Goal: Task Accomplishment & Management: Use online tool/utility

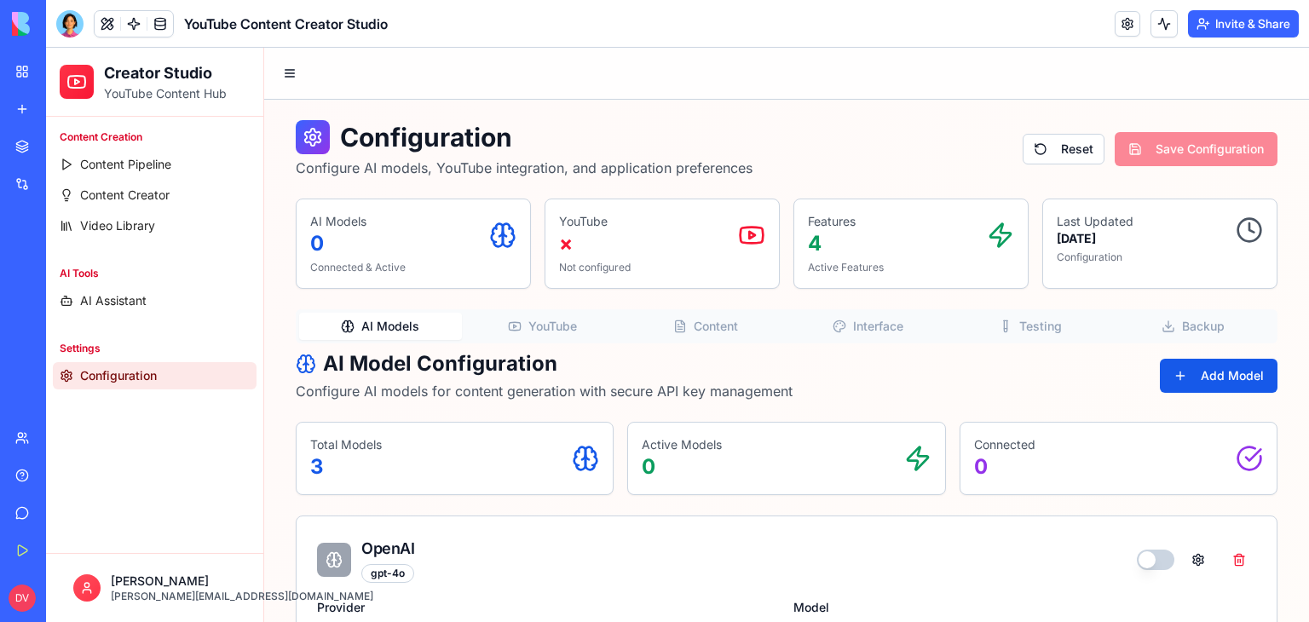
click at [1177, 367] on button "Add Model" at bounding box center [1218, 376] width 118 height 34
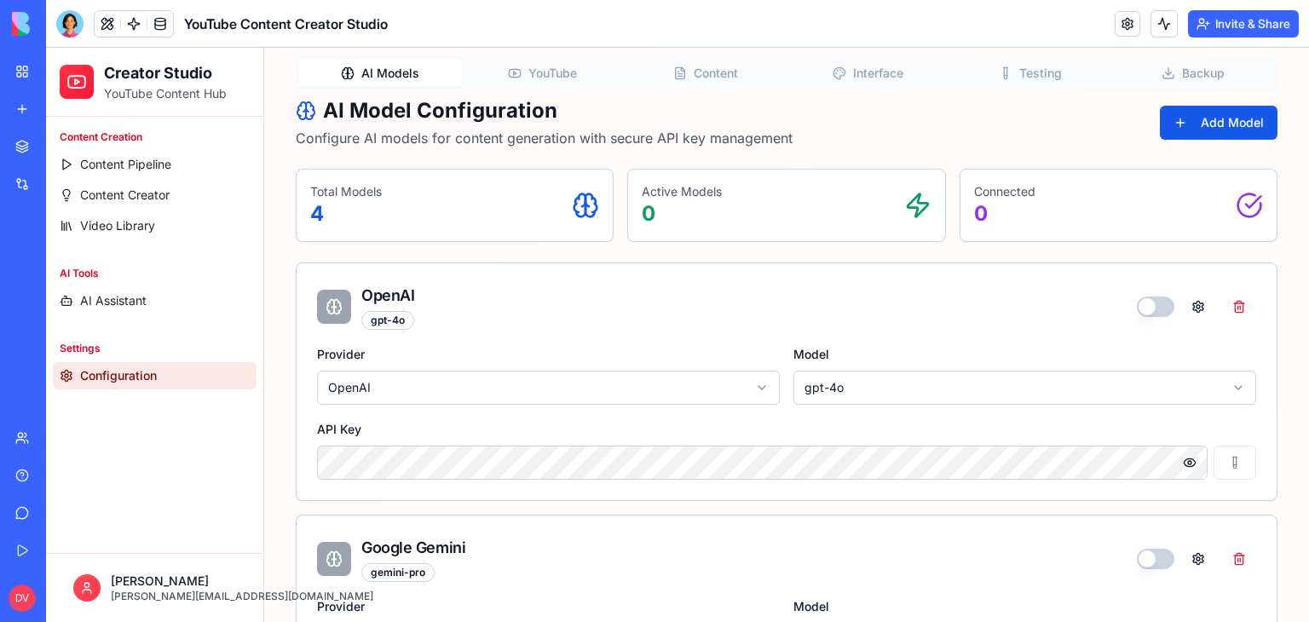
scroll to position [256, 0]
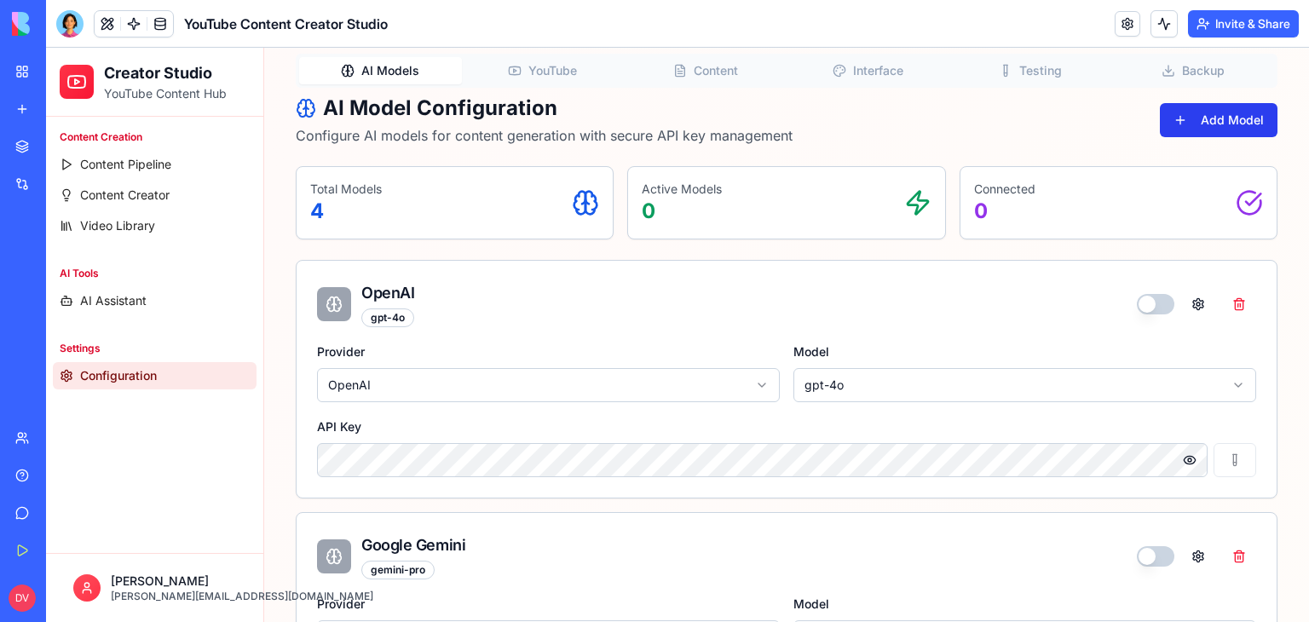
click at [1222, 126] on button "Add Model" at bounding box center [1218, 120] width 118 height 34
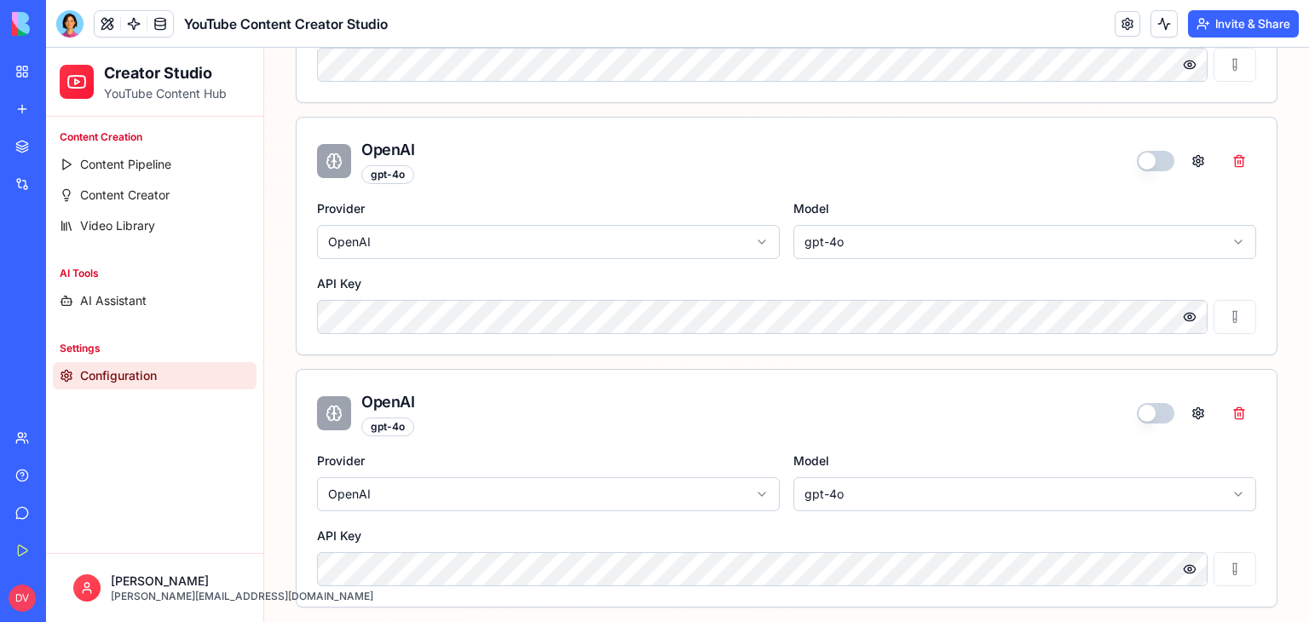
scroll to position [1157, 0]
click at [1234, 411] on button at bounding box center [1239, 411] width 34 height 31
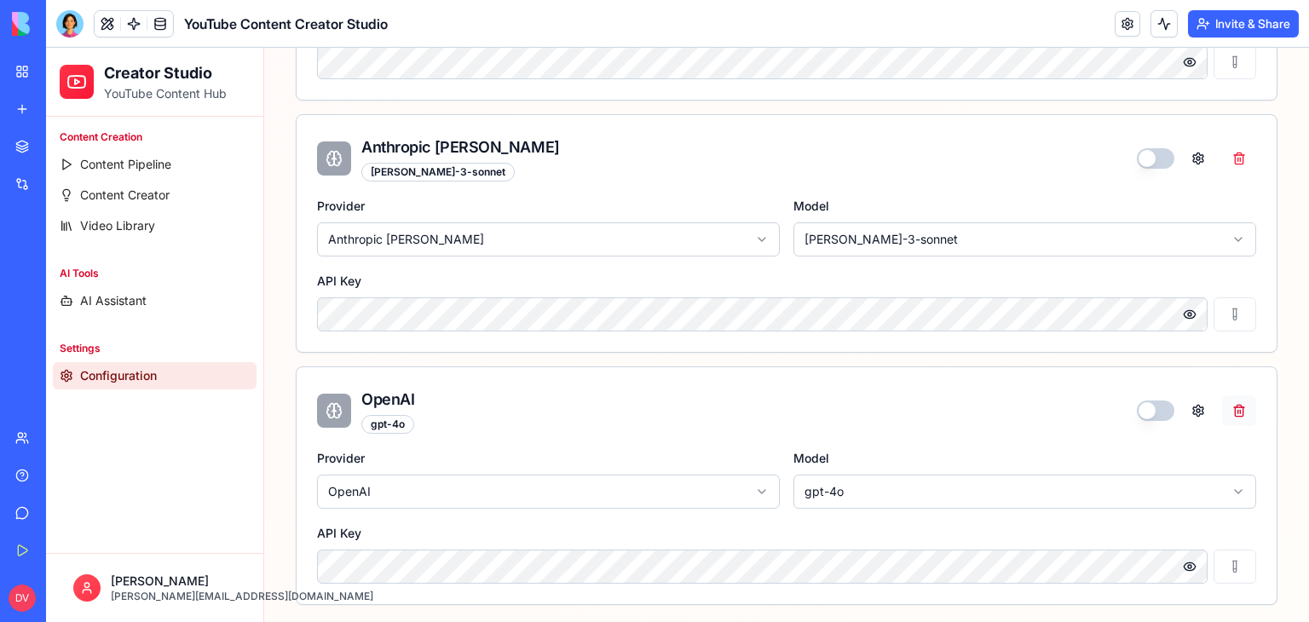
click at [1238, 413] on button at bounding box center [1239, 410] width 34 height 31
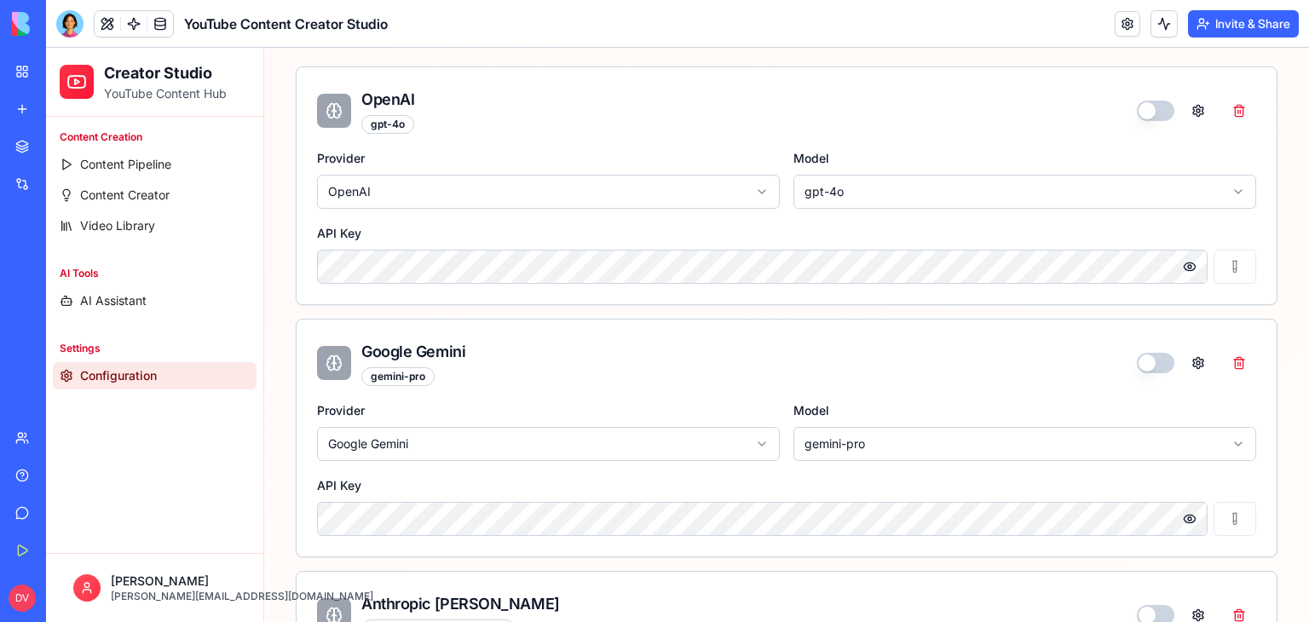
scroll to position [484, 0]
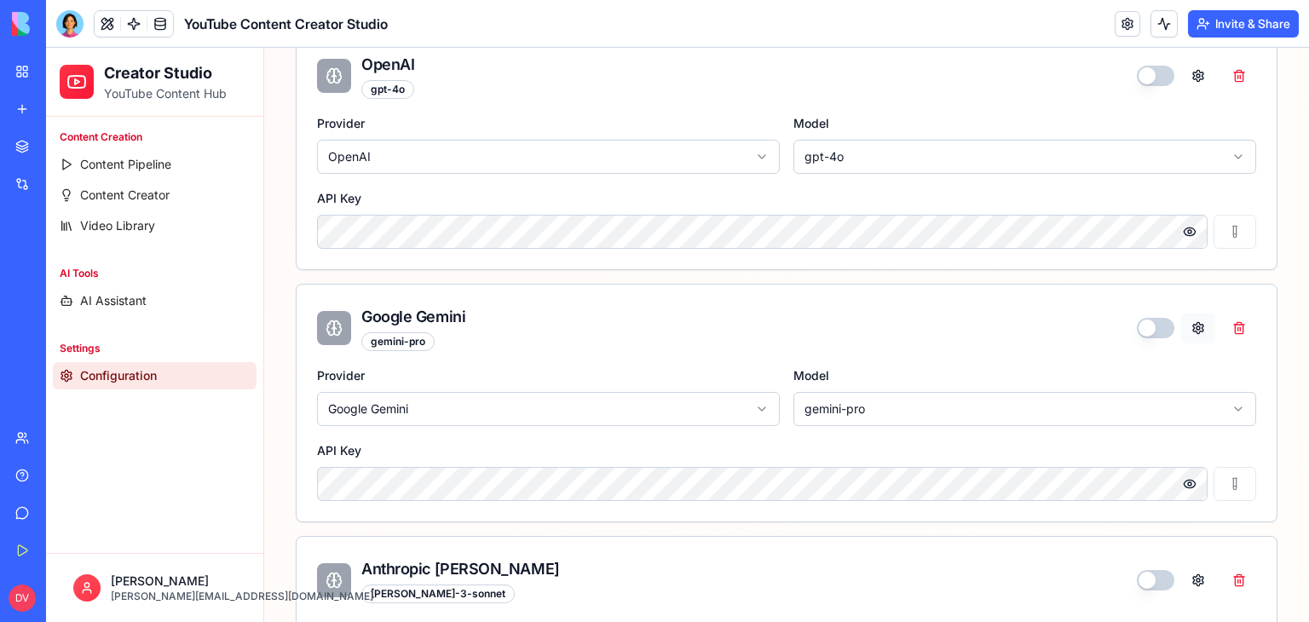
click at [1189, 330] on button at bounding box center [1198, 328] width 34 height 31
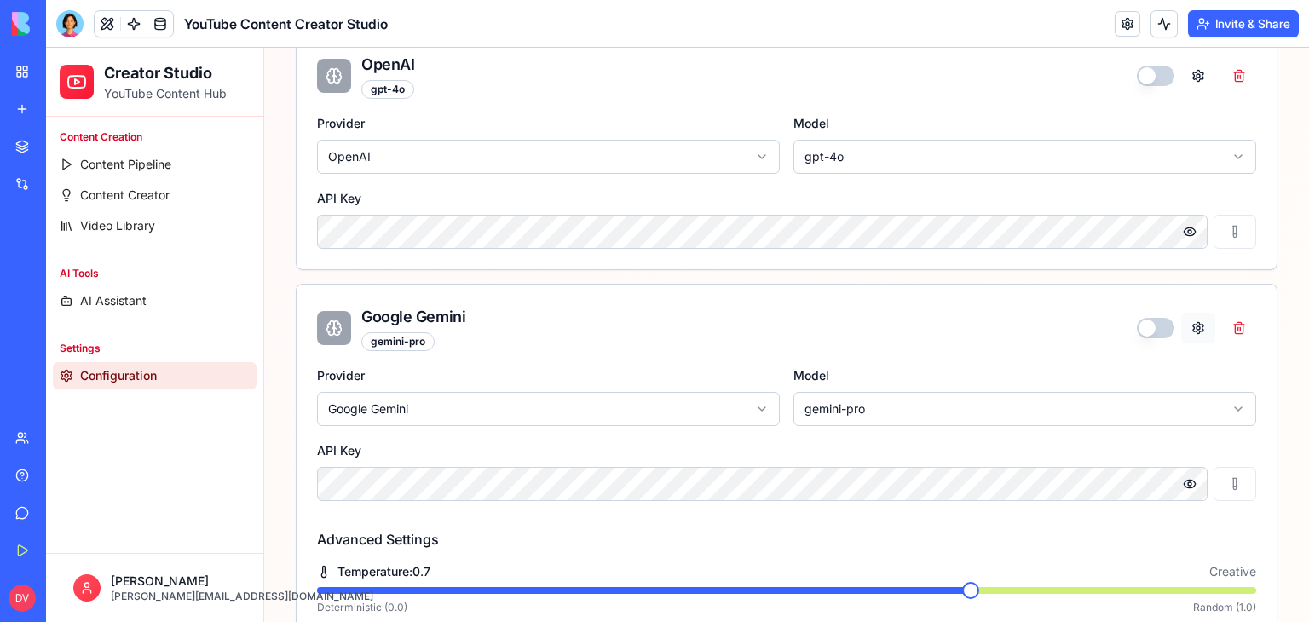
click at [1189, 330] on button at bounding box center [1198, 328] width 34 height 31
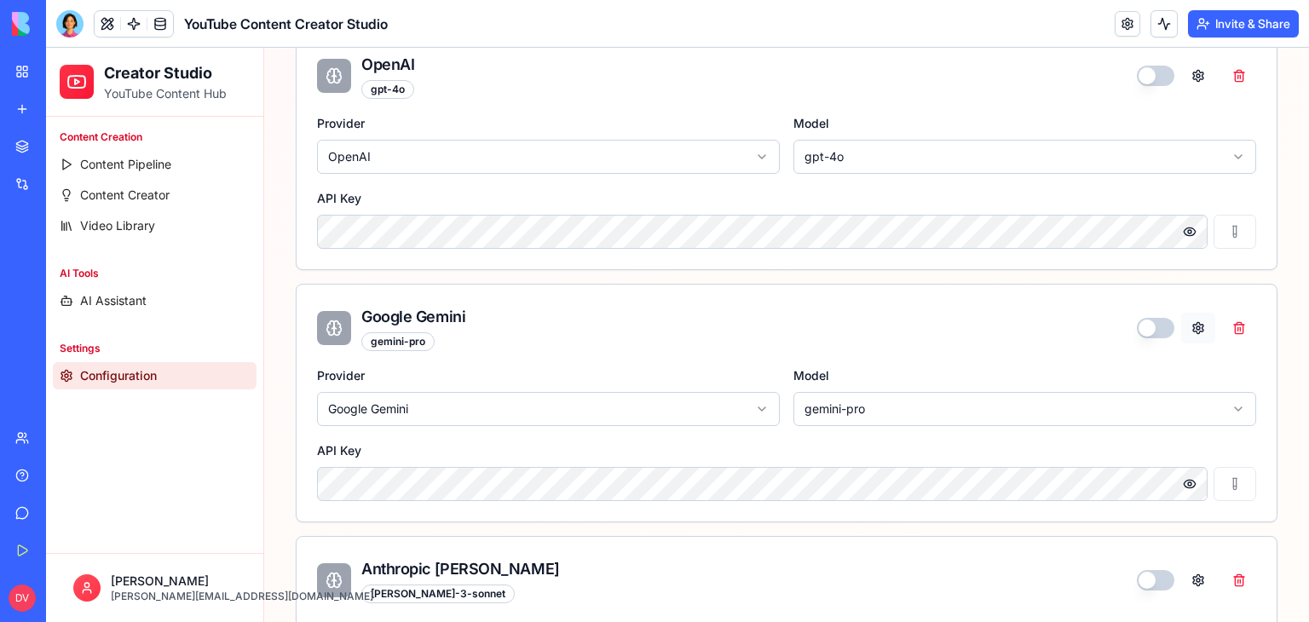
click at [1189, 331] on button at bounding box center [1198, 328] width 34 height 31
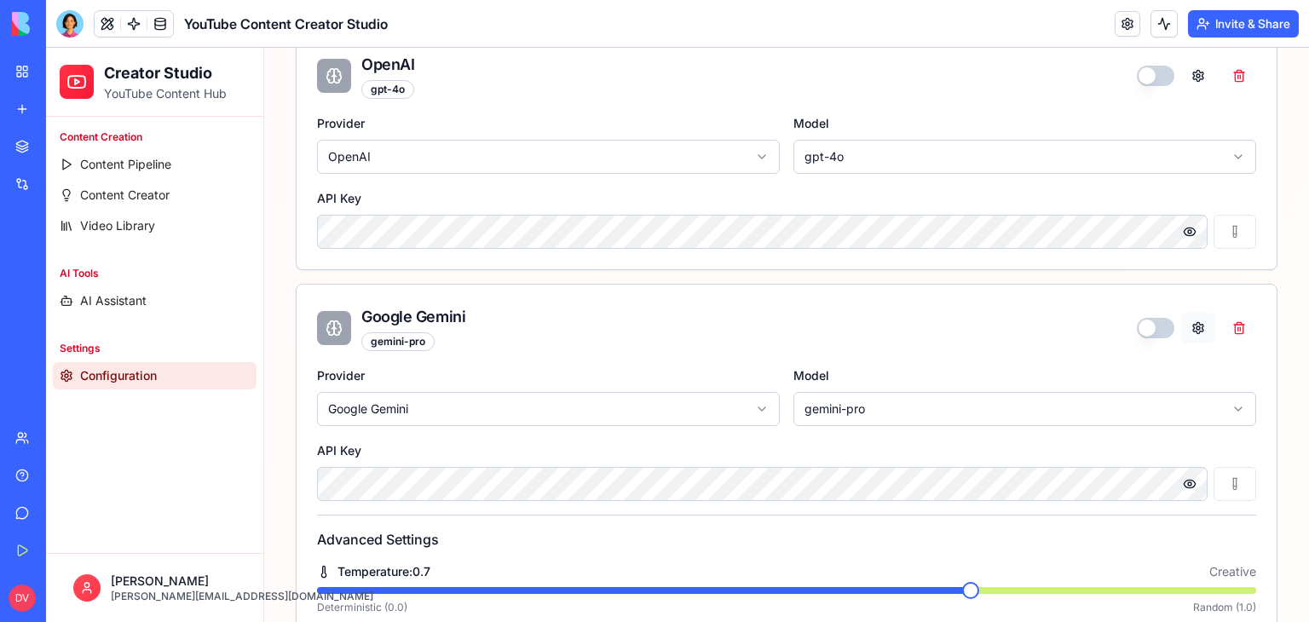
click at [1189, 331] on button at bounding box center [1198, 328] width 34 height 31
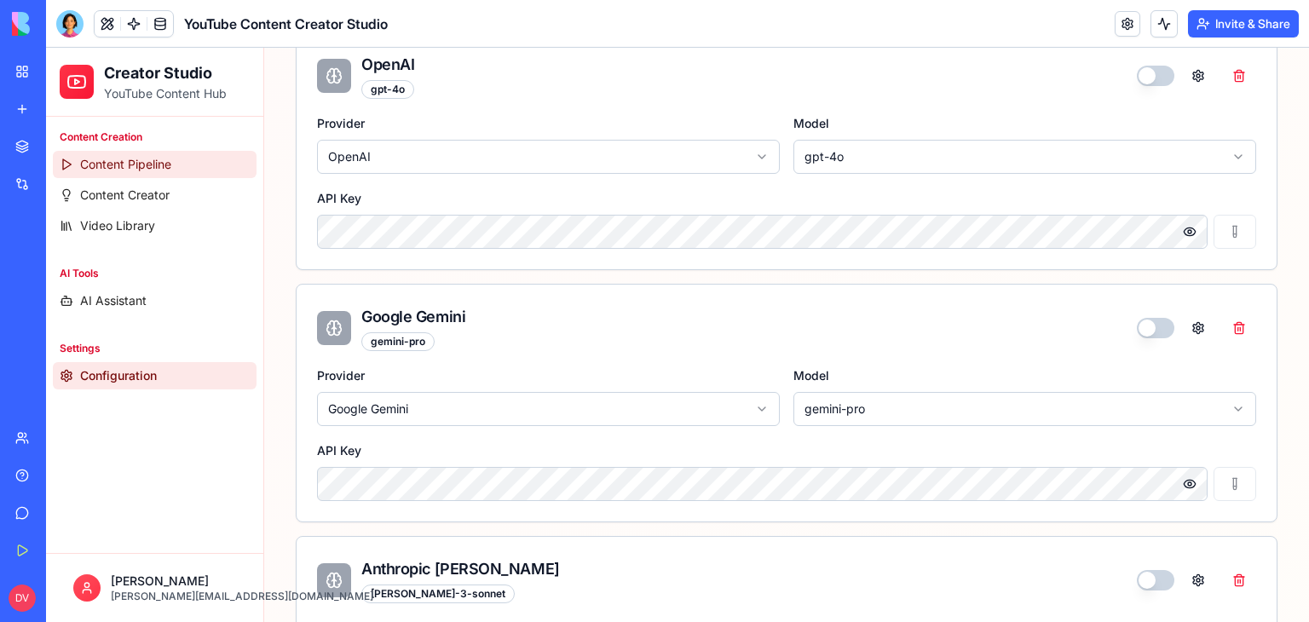
click at [99, 174] on link "Content Pipeline" at bounding box center [155, 164] width 204 height 27
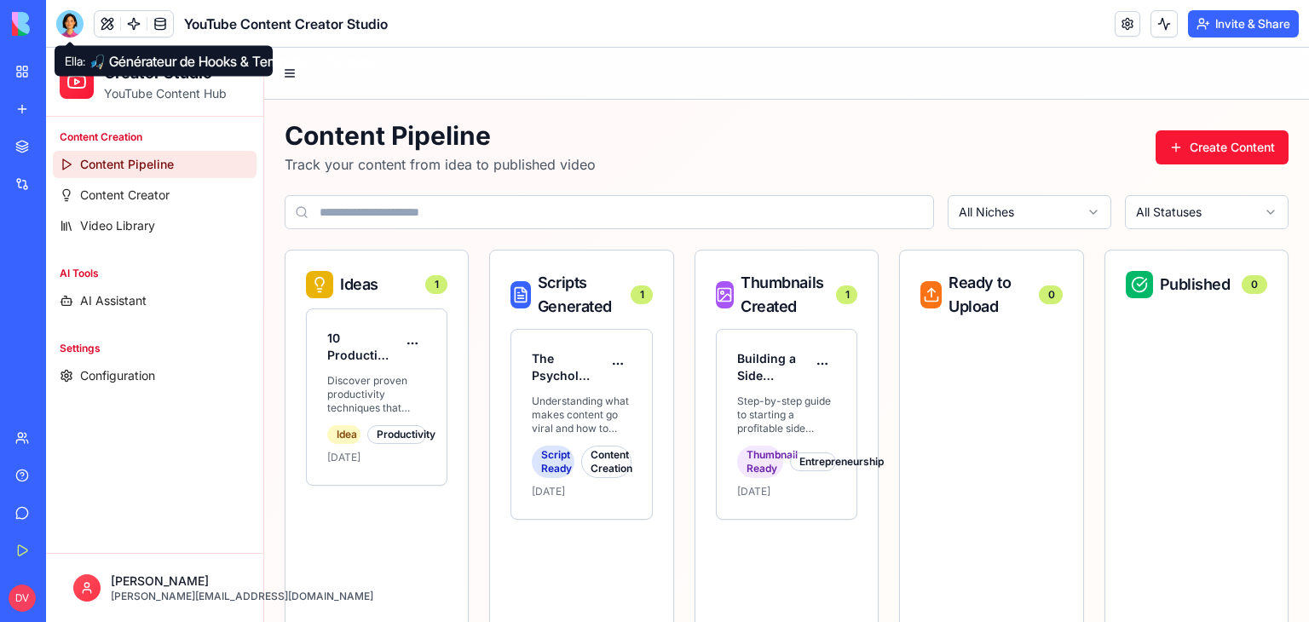
click at [78, 27] on div at bounding box center [69, 23] width 27 height 27
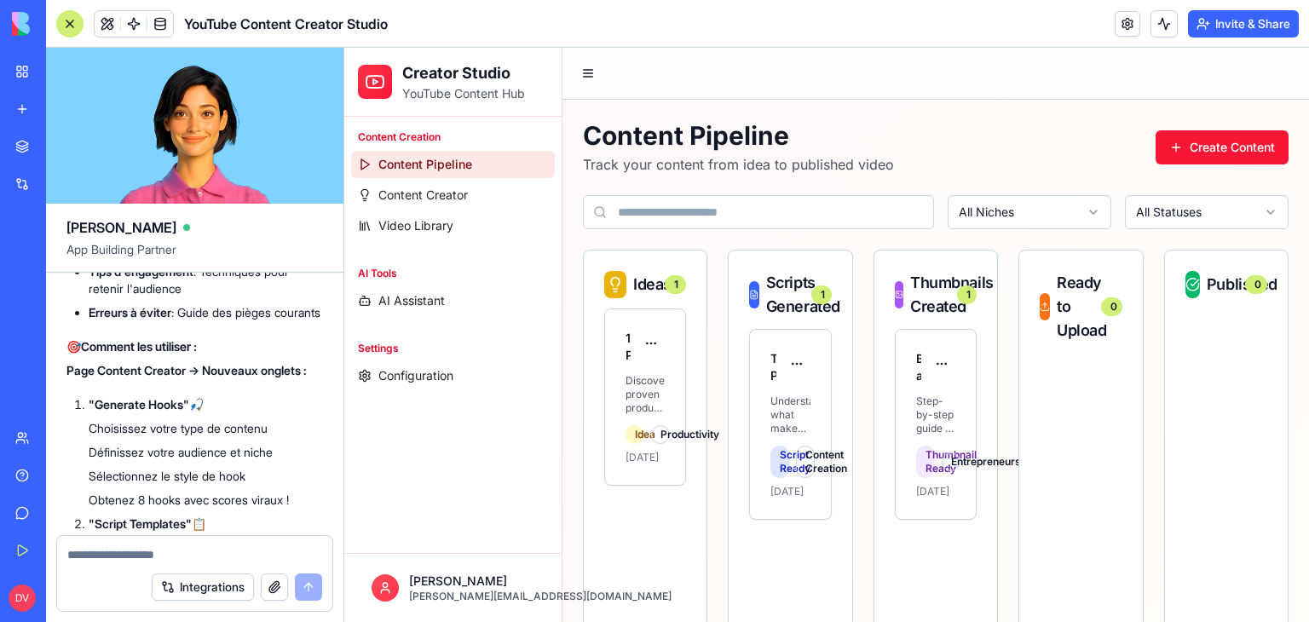
scroll to position [11109, 0]
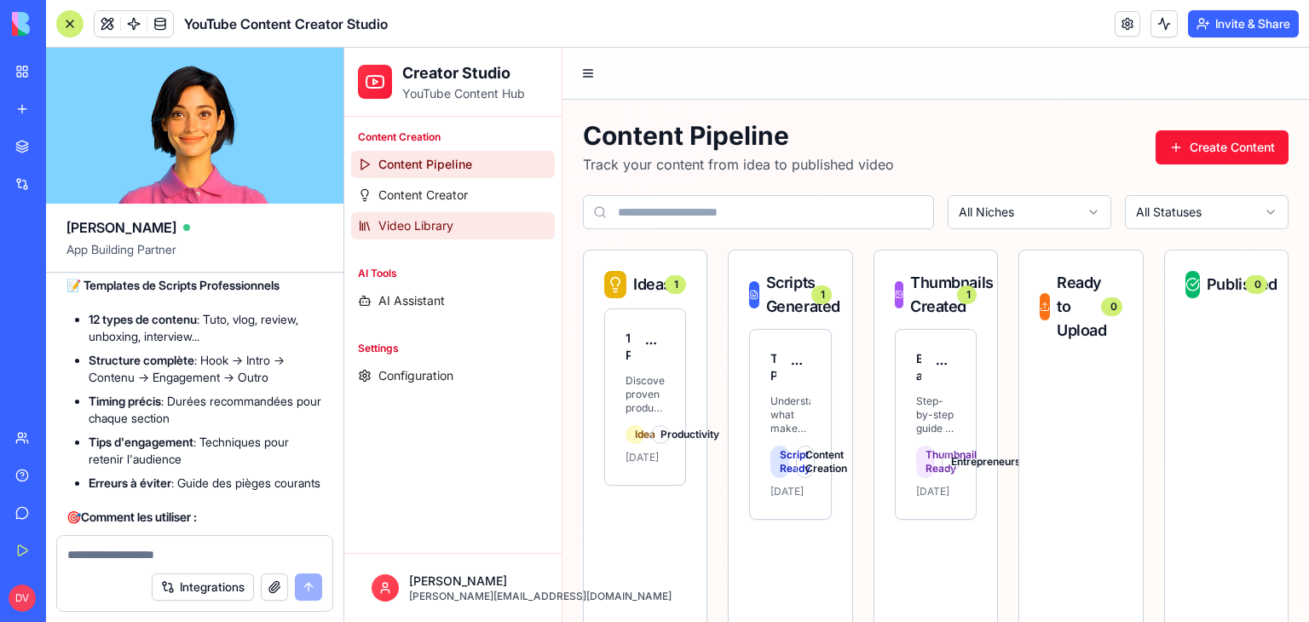
click at [439, 230] on span "Video Library" at bounding box center [415, 225] width 75 height 17
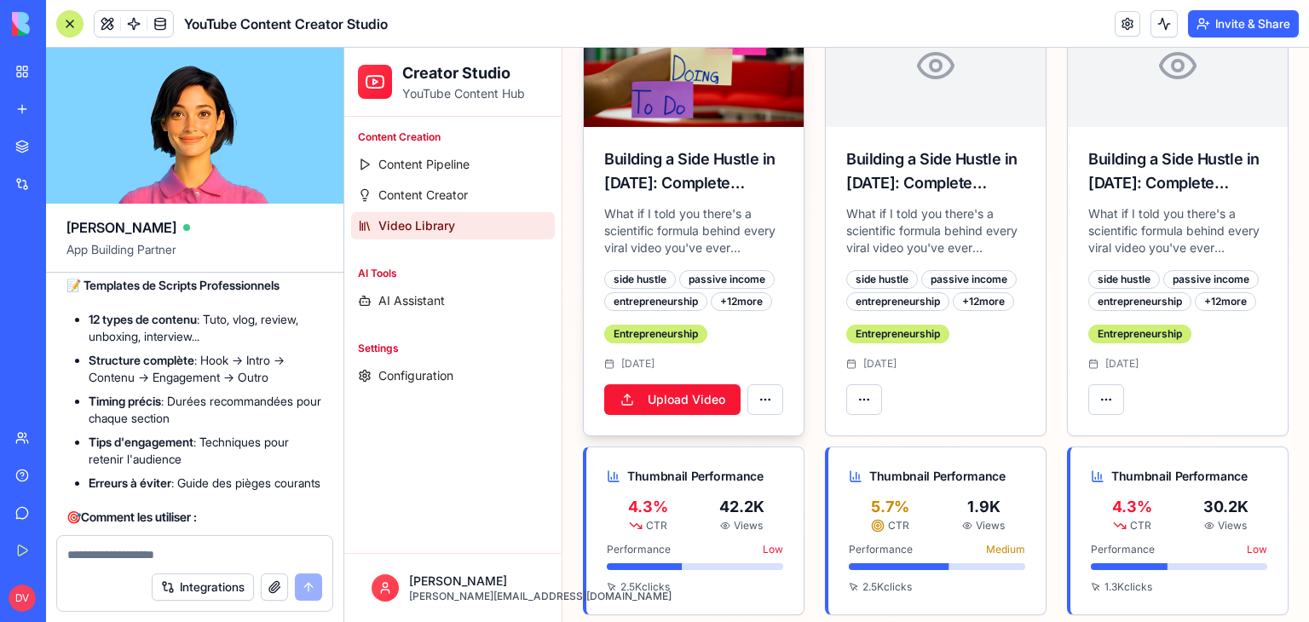
scroll to position [426, 0]
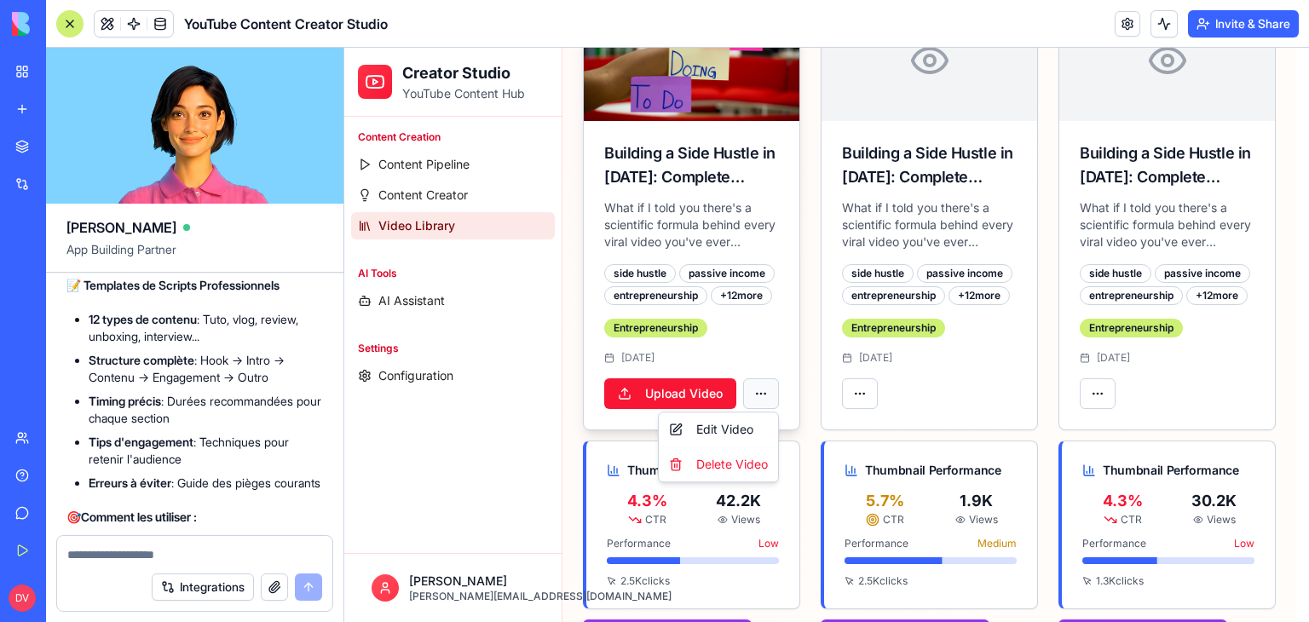
click at [757, 393] on html "Creator Studio YouTube Content Hub Content Creation Content Pipeline Content Cr…" at bounding box center [826, 146] width 964 height 1049
click at [741, 425] on div "Edit Video" at bounding box center [718, 429] width 112 height 27
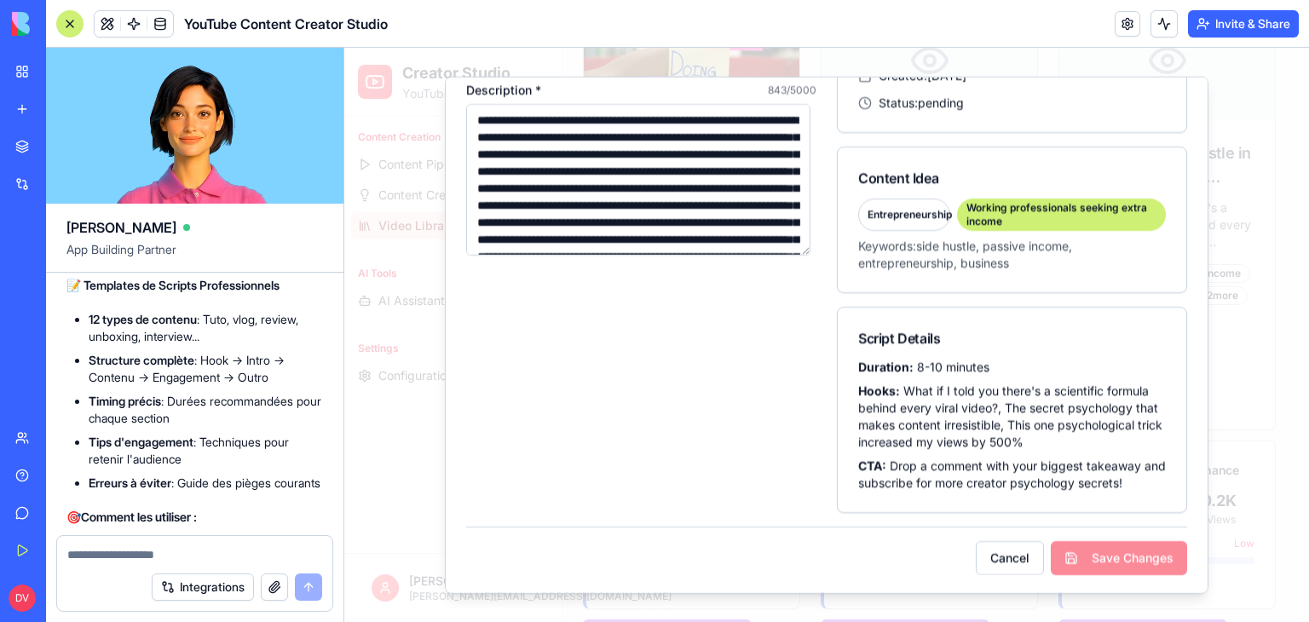
scroll to position [0, 0]
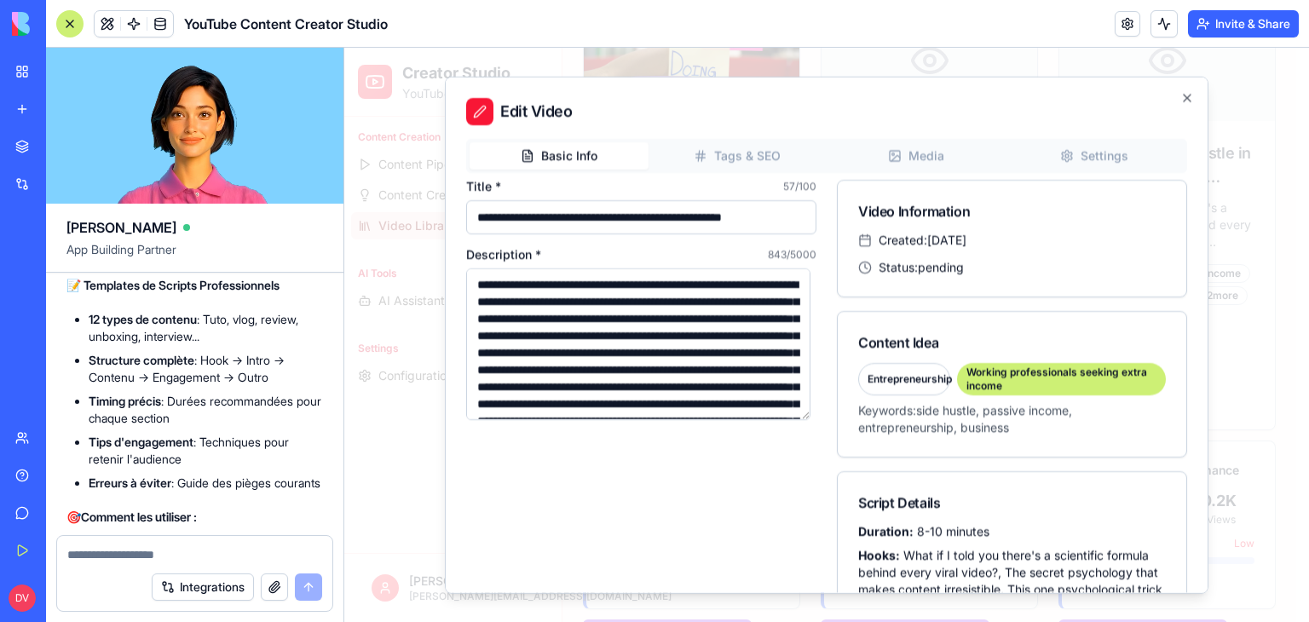
click at [947, 152] on div "**********" at bounding box center [826, 335] width 763 height 517
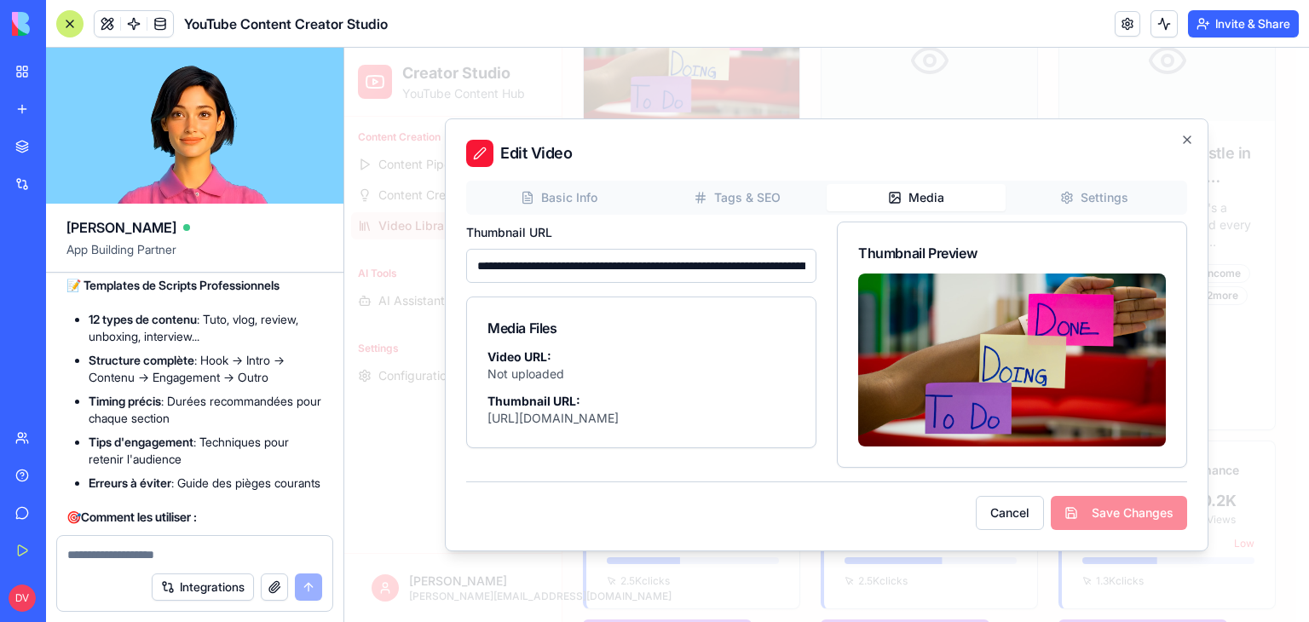
click at [1113, 204] on div "**********" at bounding box center [826, 324] width 721 height 287
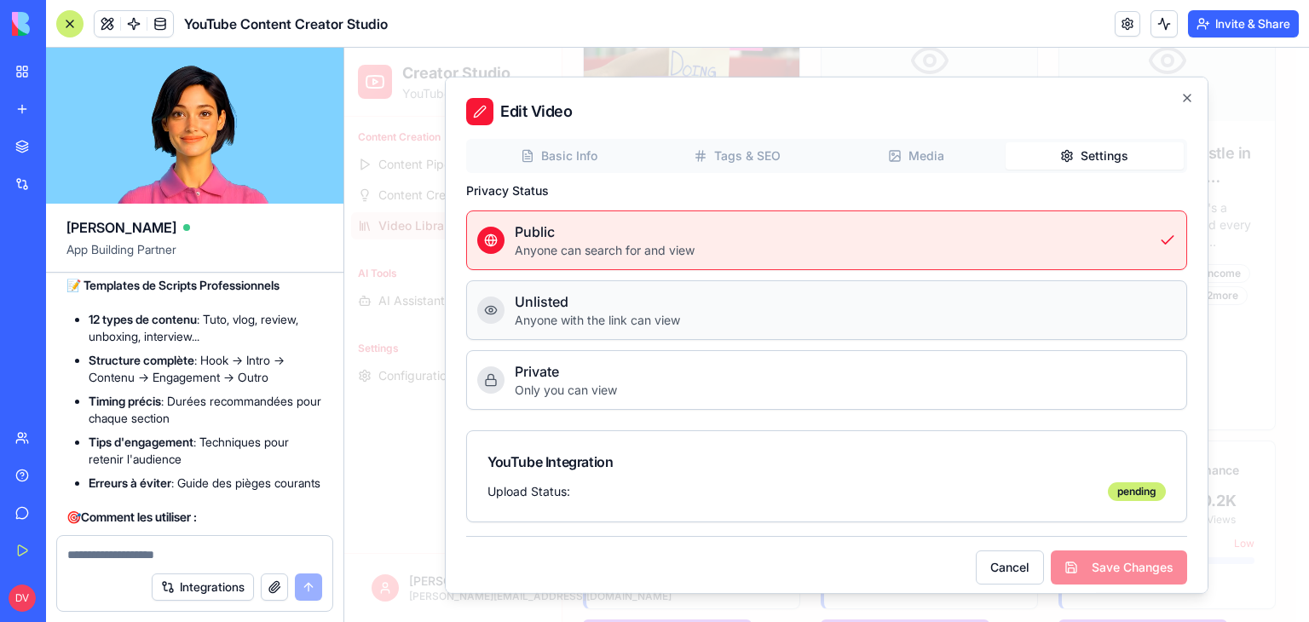
click at [878, 308] on h4 "unlisted" at bounding box center [845, 301] width 661 height 20
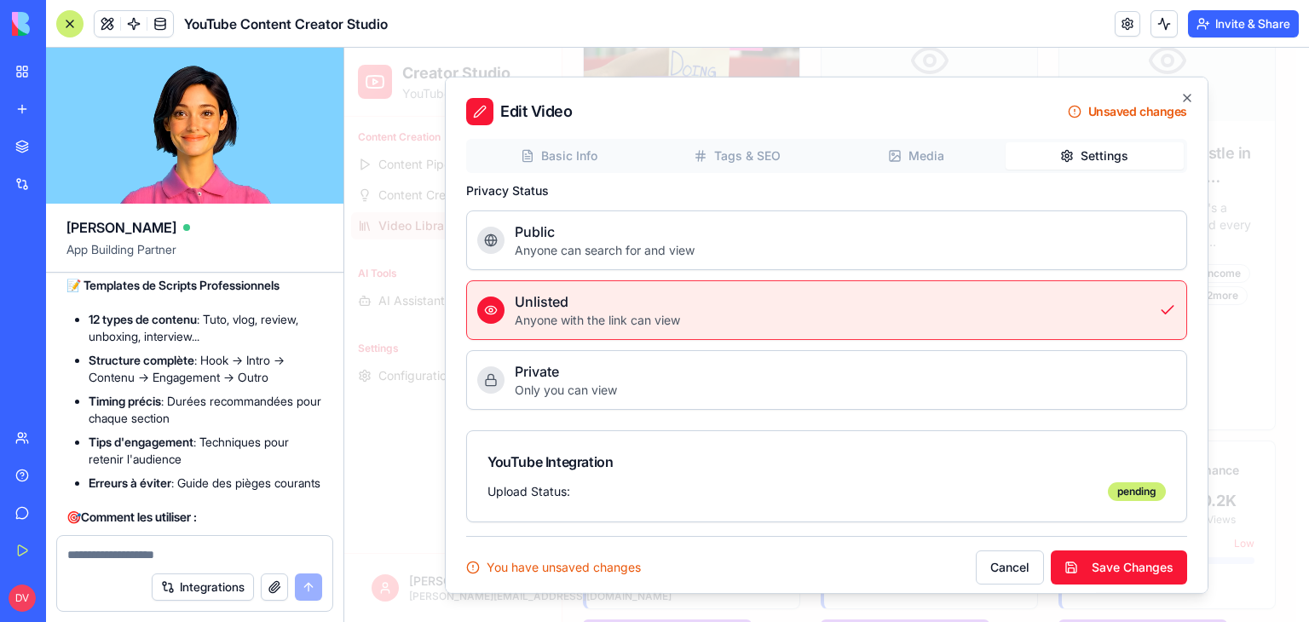
click at [1113, 575] on button "Save Changes" at bounding box center [1118, 567] width 136 height 34
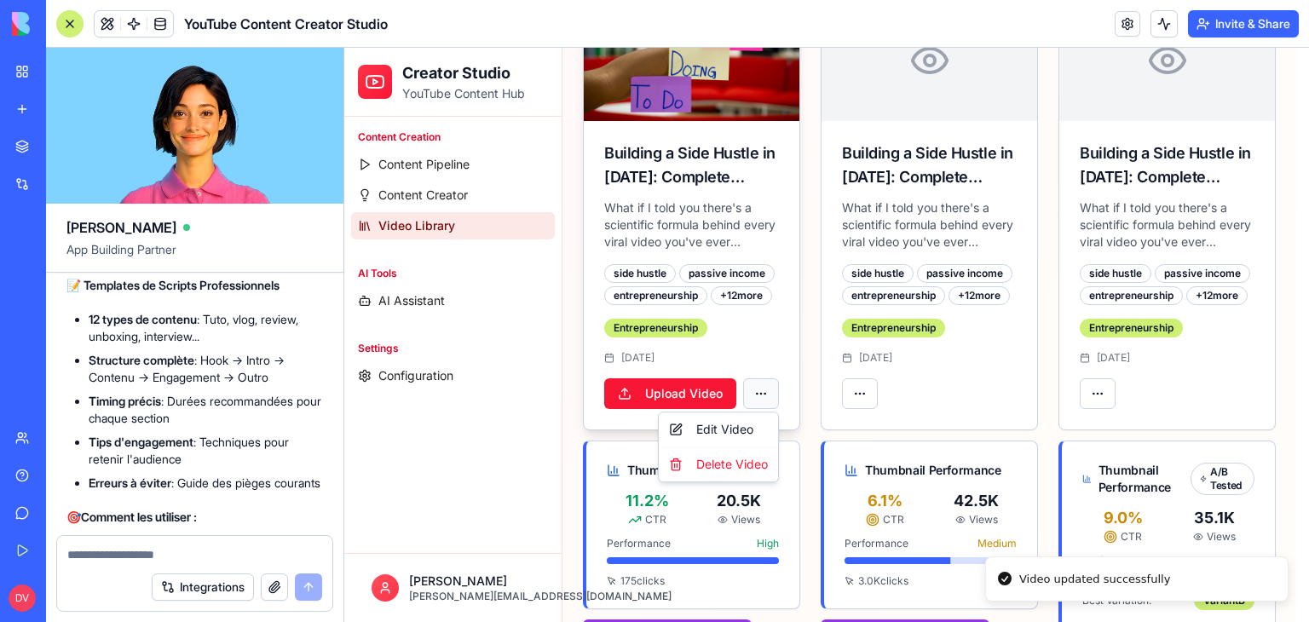
click at [760, 393] on html "Creator Studio YouTube Content Hub Content Creation Content Pipeline Content Cr…" at bounding box center [826, 169] width 964 height 1095
click at [745, 433] on div "Edit Video" at bounding box center [718, 429] width 112 height 27
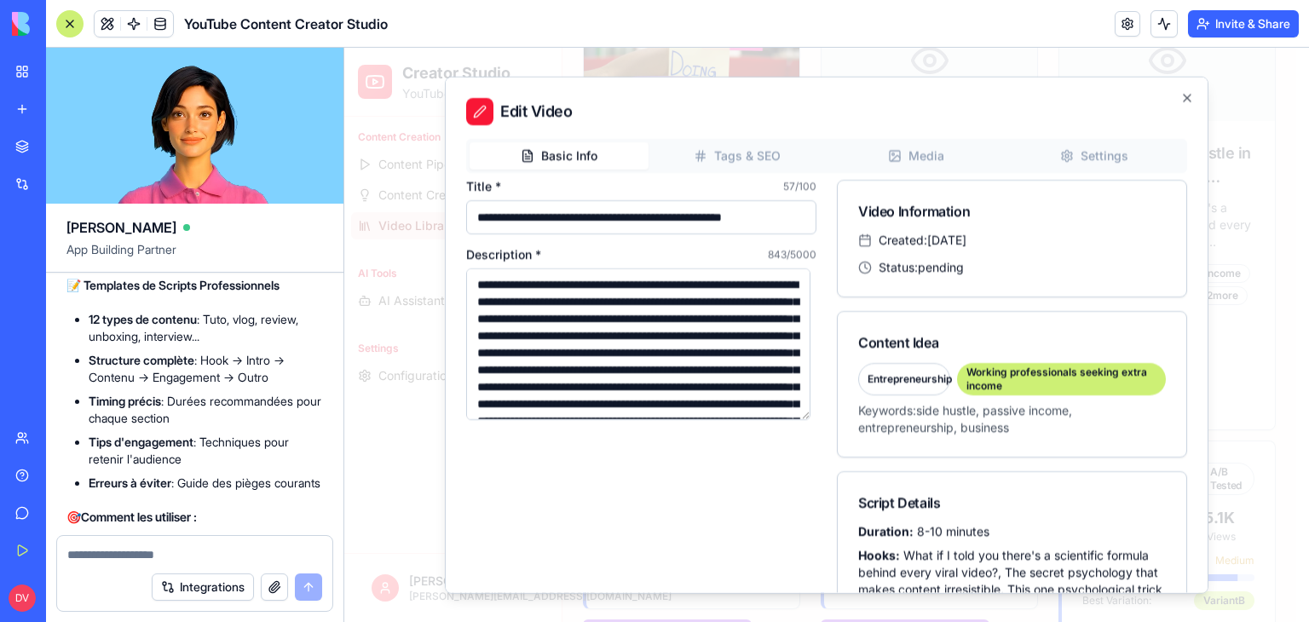
click at [902, 156] on div "**********" at bounding box center [826, 335] width 763 height 517
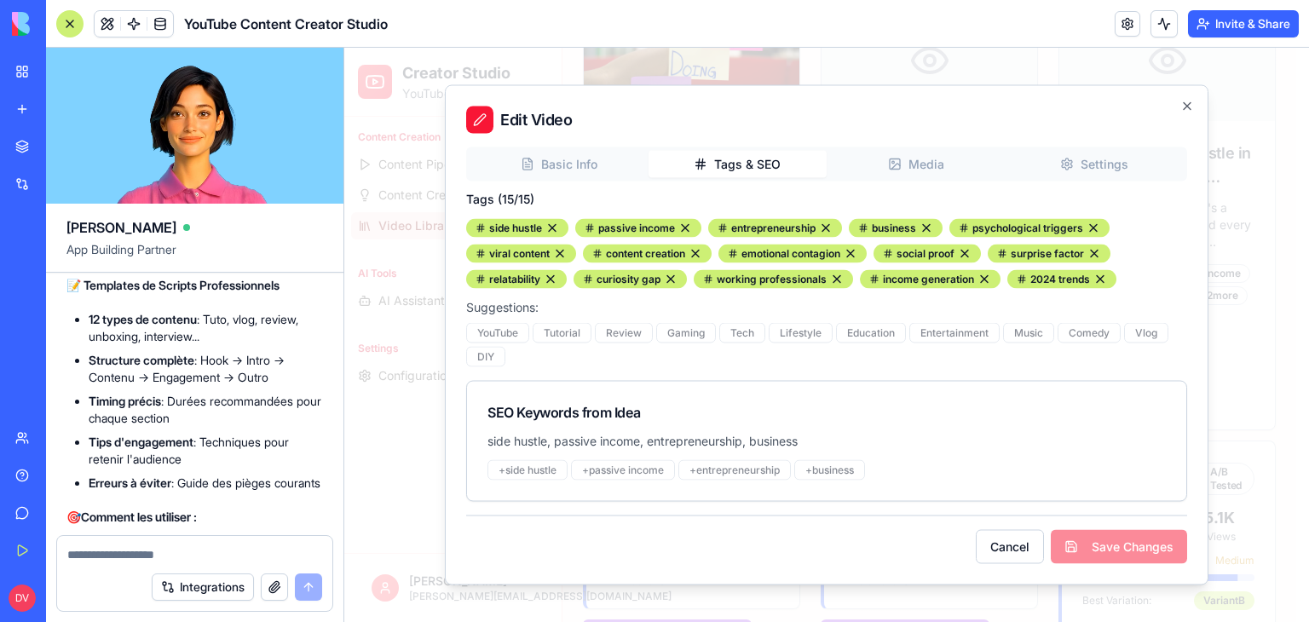
click at [762, 202] on div "Basic Info Tags & SEO Media Settings Tags ( 15 /15) side hustle passive income …" at bounding box center [826, 324] width 721 height 354
click at [1183, 110] on icon "button" at bounding box center [1186, 106] width 7 height 7
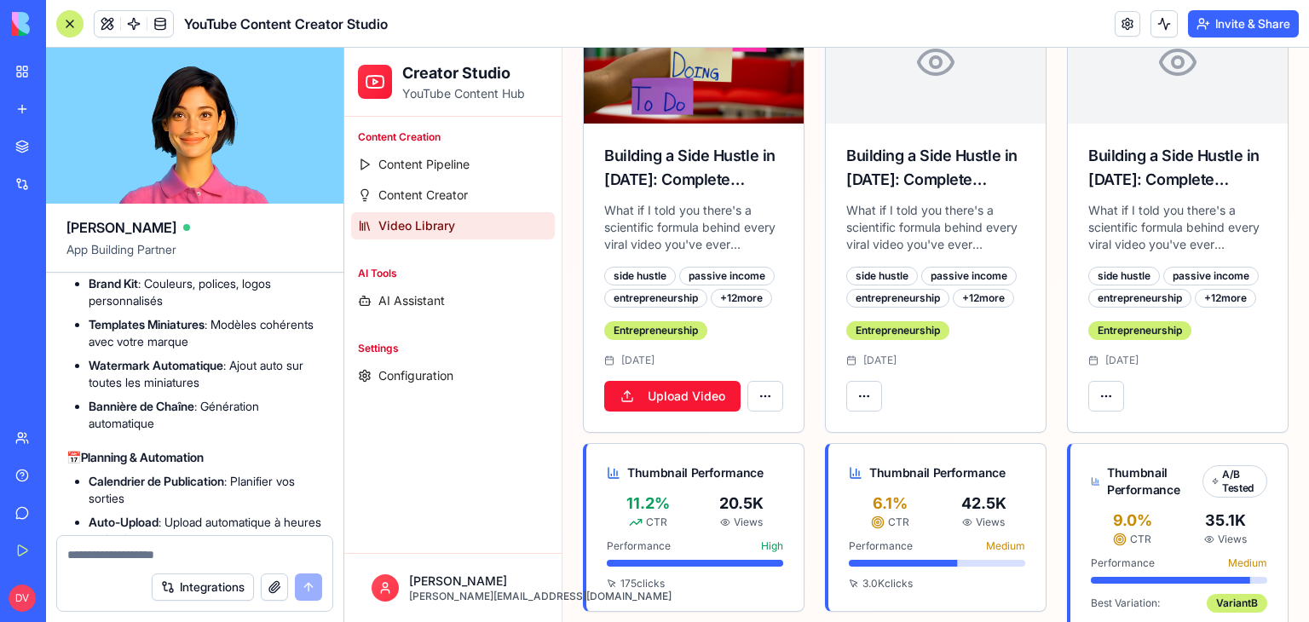
scroll to position [9234, 0]
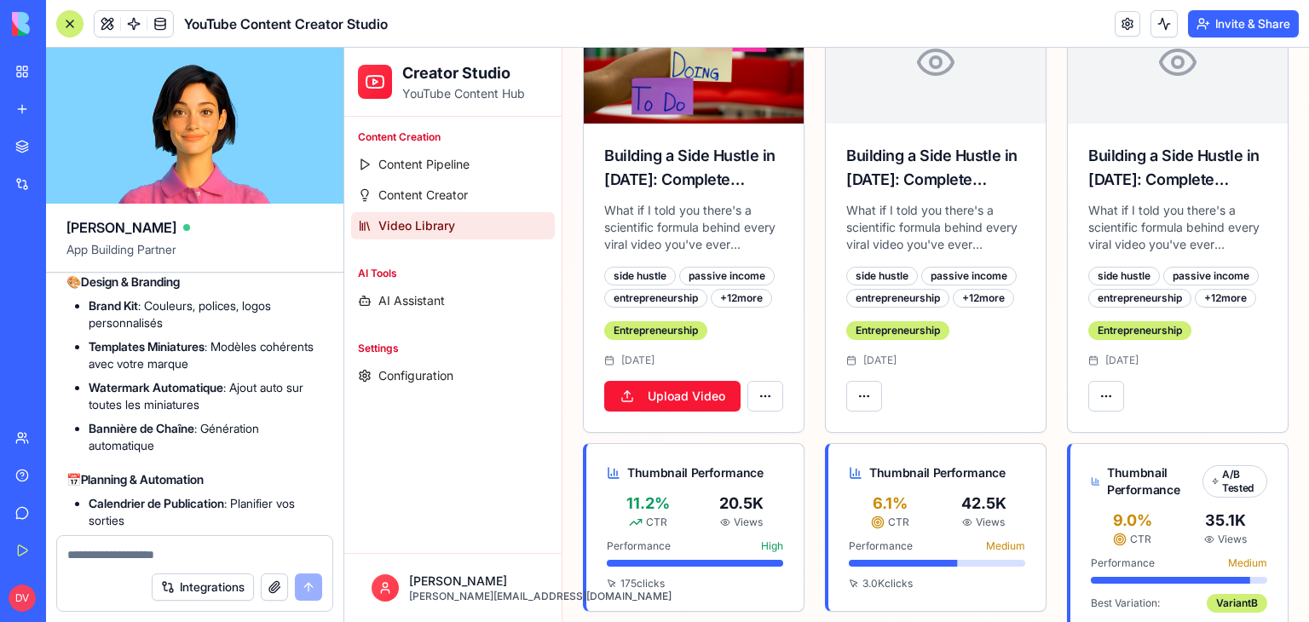
click at [163, 561] on textarea at bounding box center [194, 554] width 255 height 17
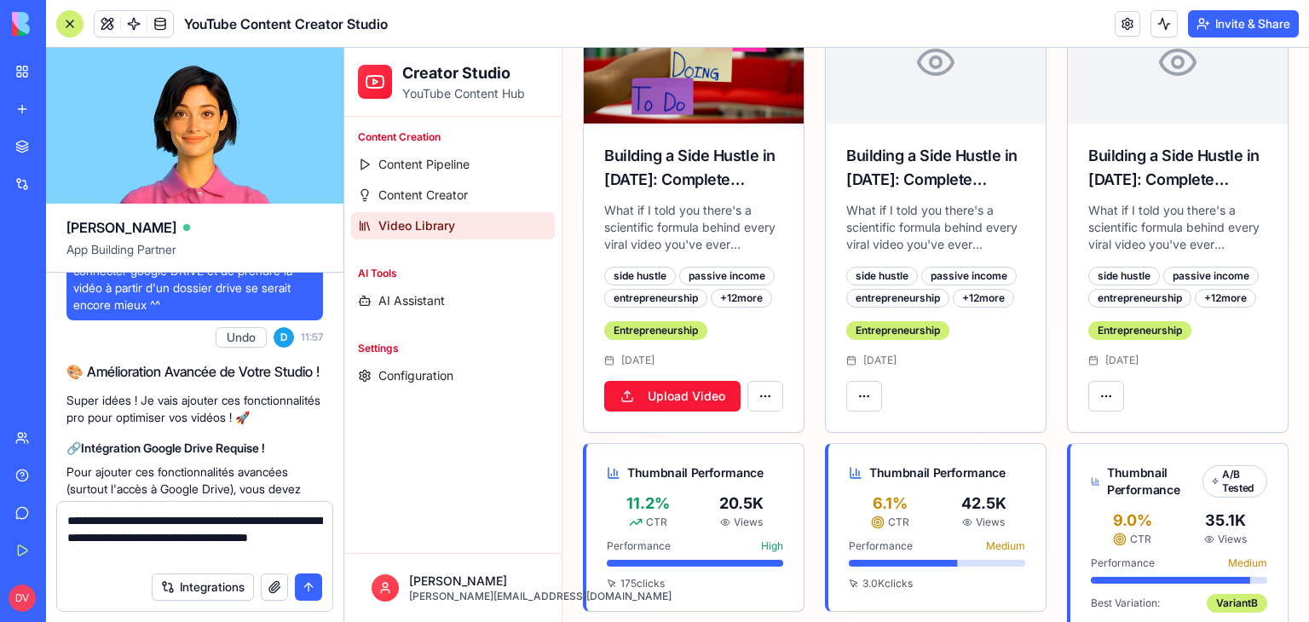
scroll to position [3015, 0]
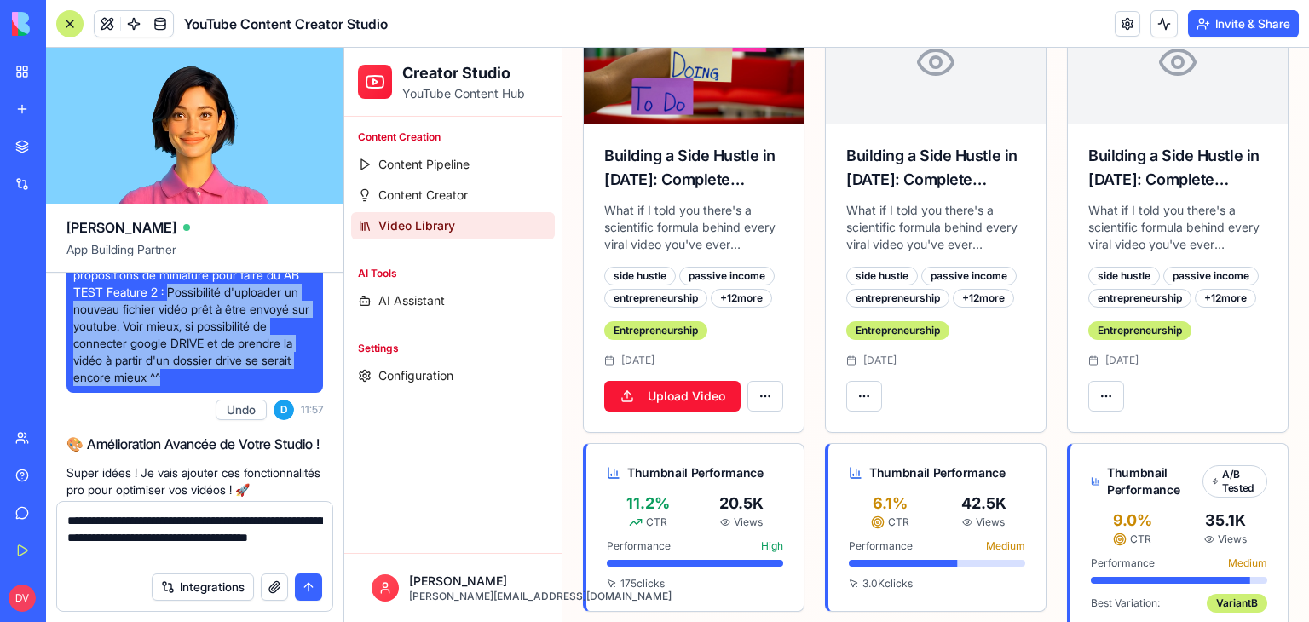
drag, startPoint x: 189, startPoint y: 375, endPoint x: 252, endPoint y: 464, distance: 109.4
click at [252, 386] on span "Au niveau de la modification de la vidéo, ajoute 2 fonctionnalités : Feature 1 …" at bounding box center [194, 309] width 243 height 153
copy span "Possibilité d'uploader un nouveau fichier vidéo prêt à être envoyé sur youtube.…"
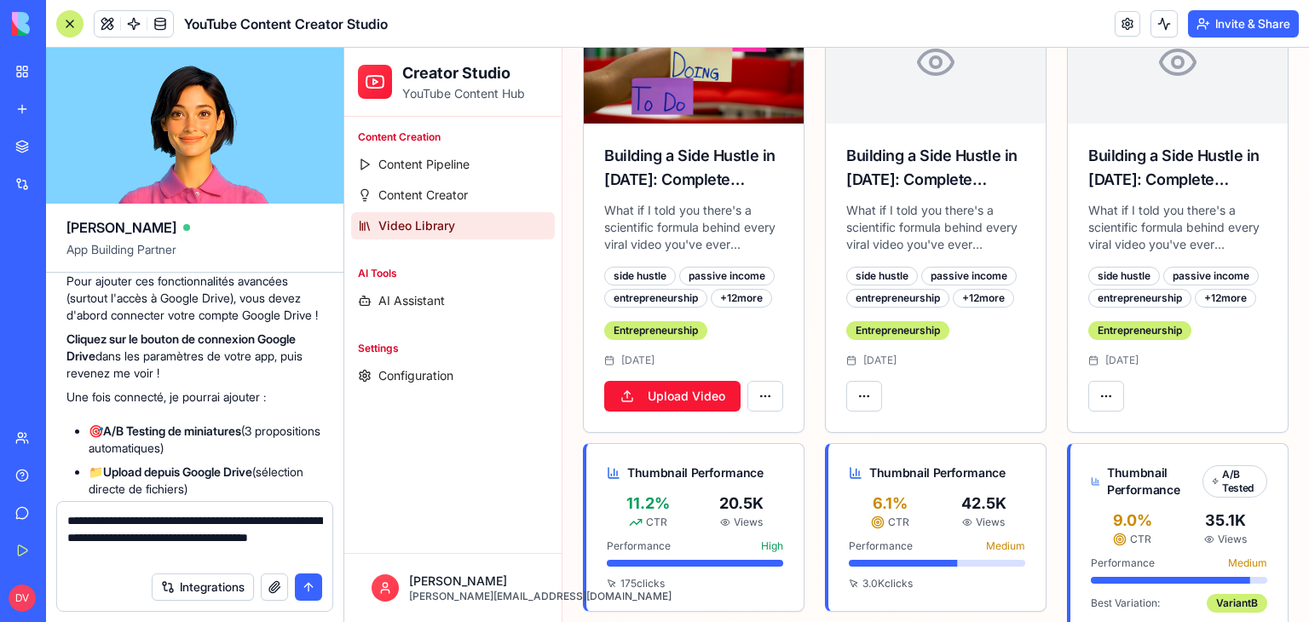
scroll to position [3441, 0]
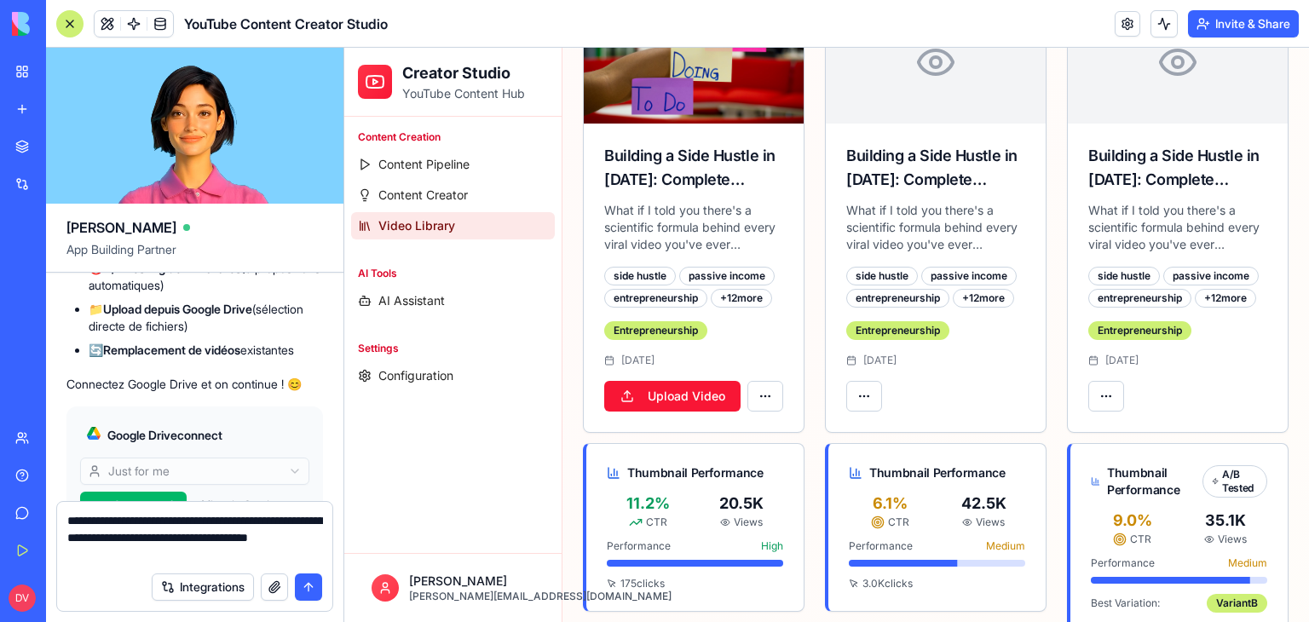
click at [183, 552] on textarea "**********" at bounding box center [195, 537] width 256 height 51
paste textarea "**********"
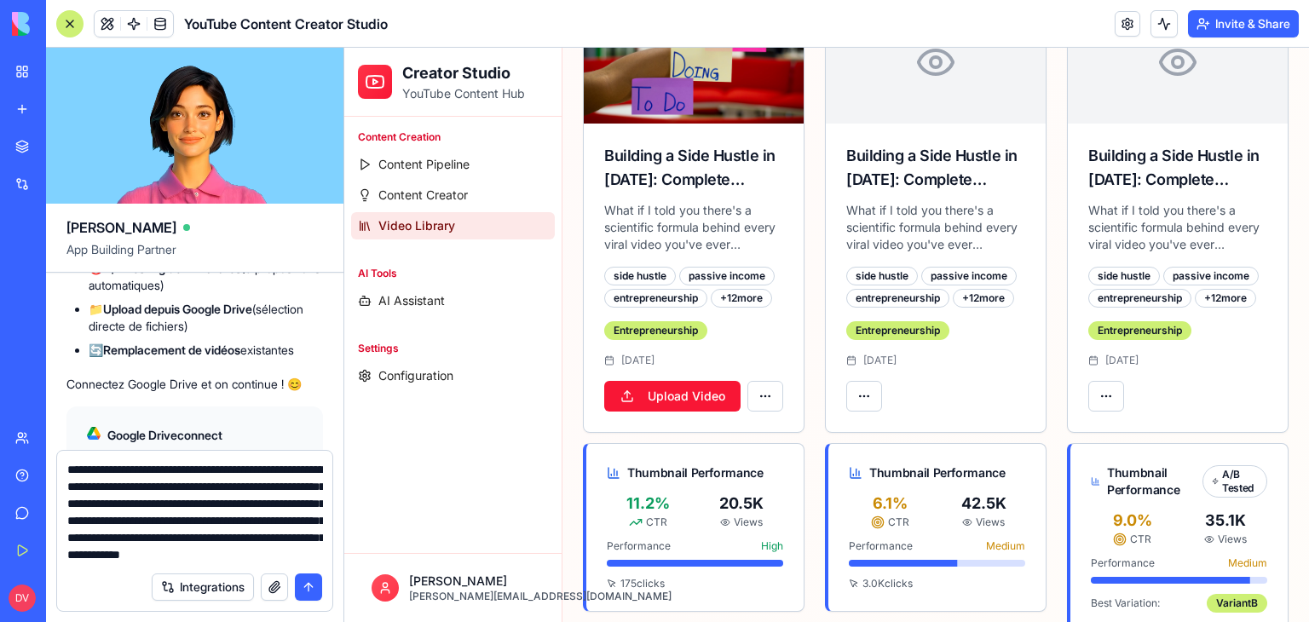
type textarea "**********"
click at [315, 587] on button "submit" at bounding box center [308, 586] width 27 height 27
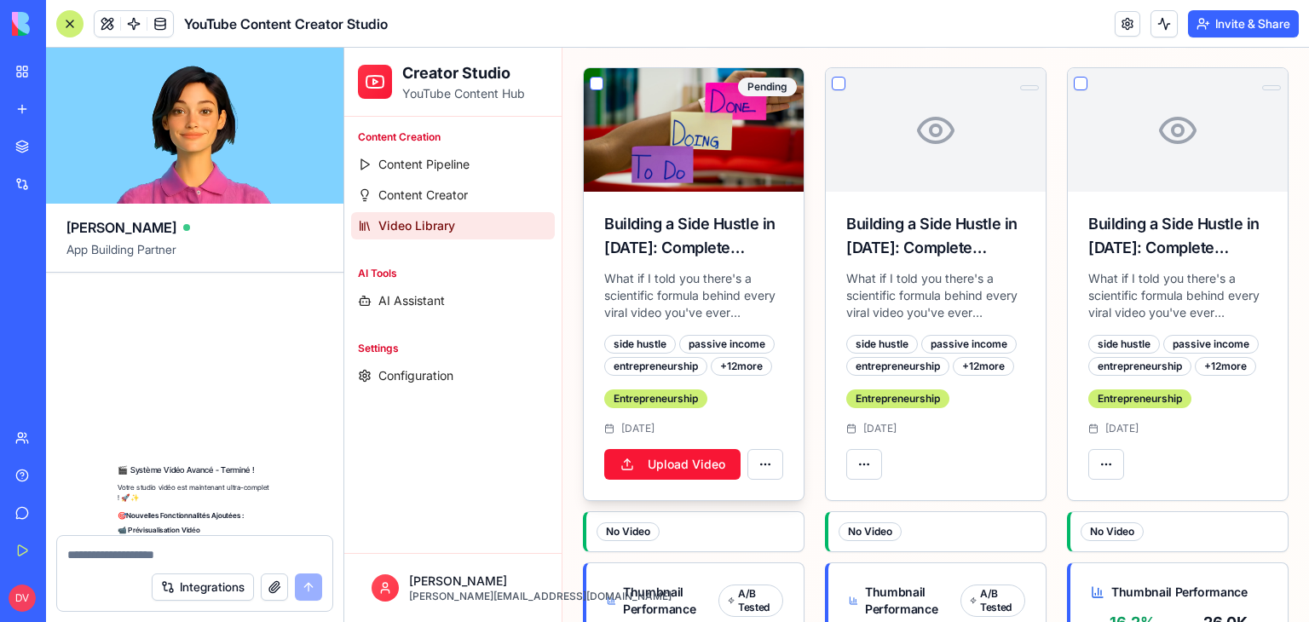
scroll to position [14101, 0]
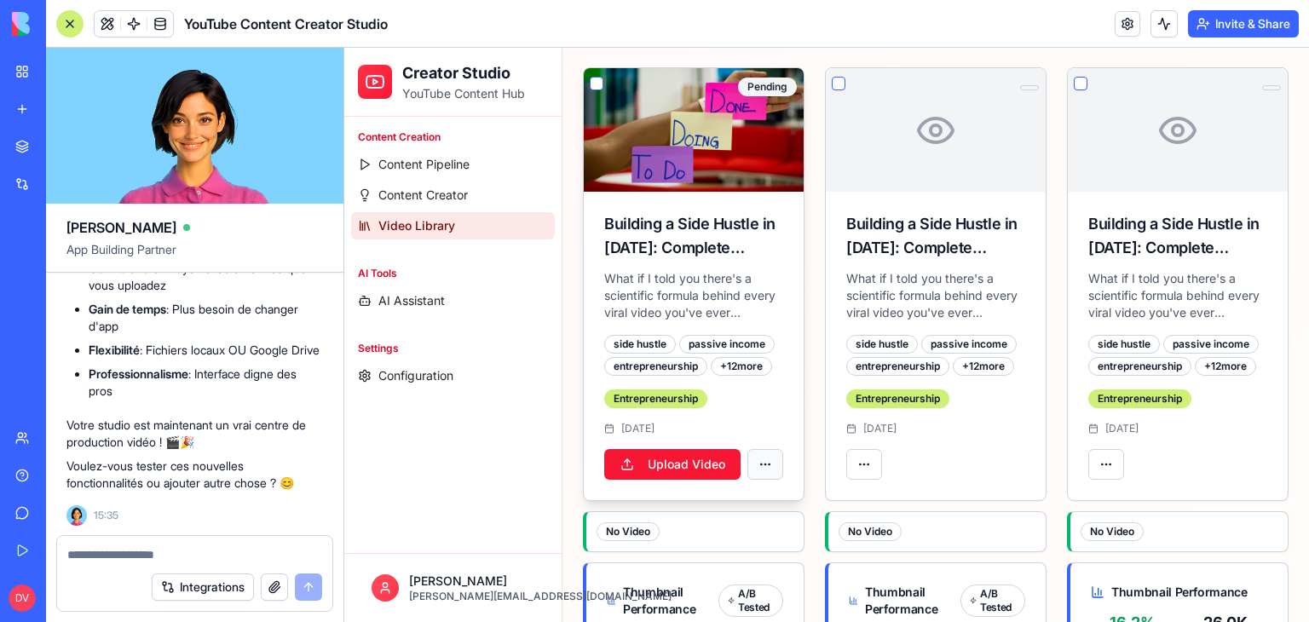
click at [762, 457] on html "Creator Studio YouTube Content Hub Content Creation Content Pipeline Content Cr…" at bounding box center [826, 230] width 964 height 1217
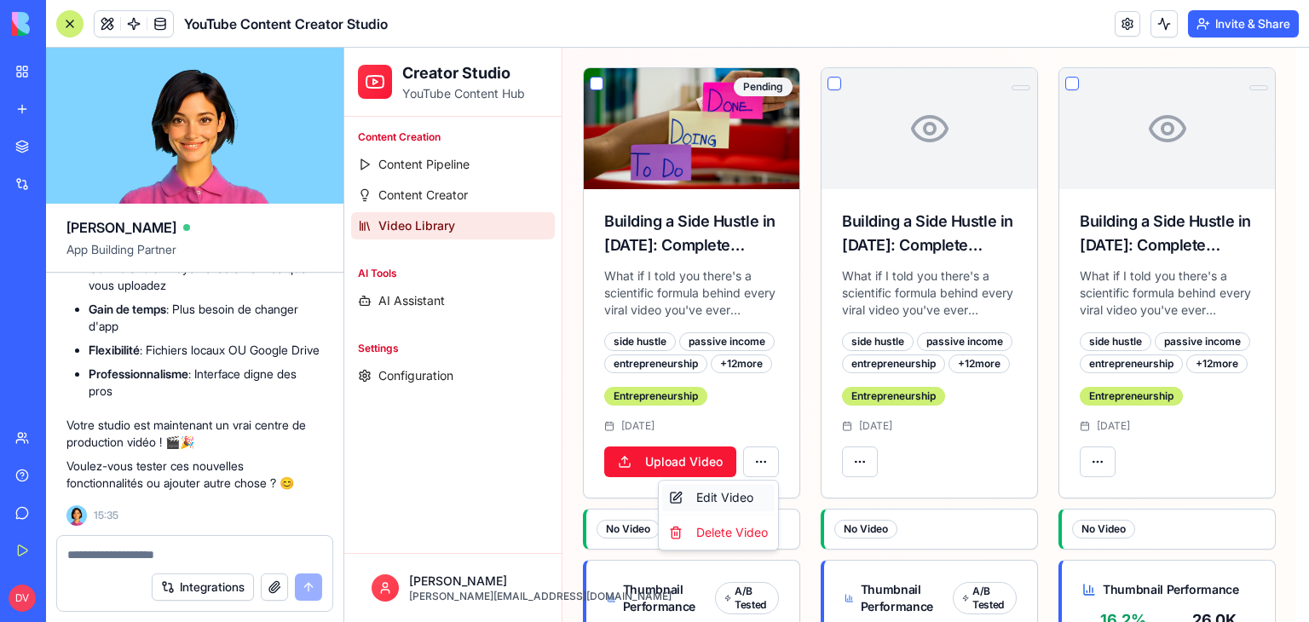
click at [736, 494] on div "Edit Video" at bounding box center [718, 497] width 112 height 27
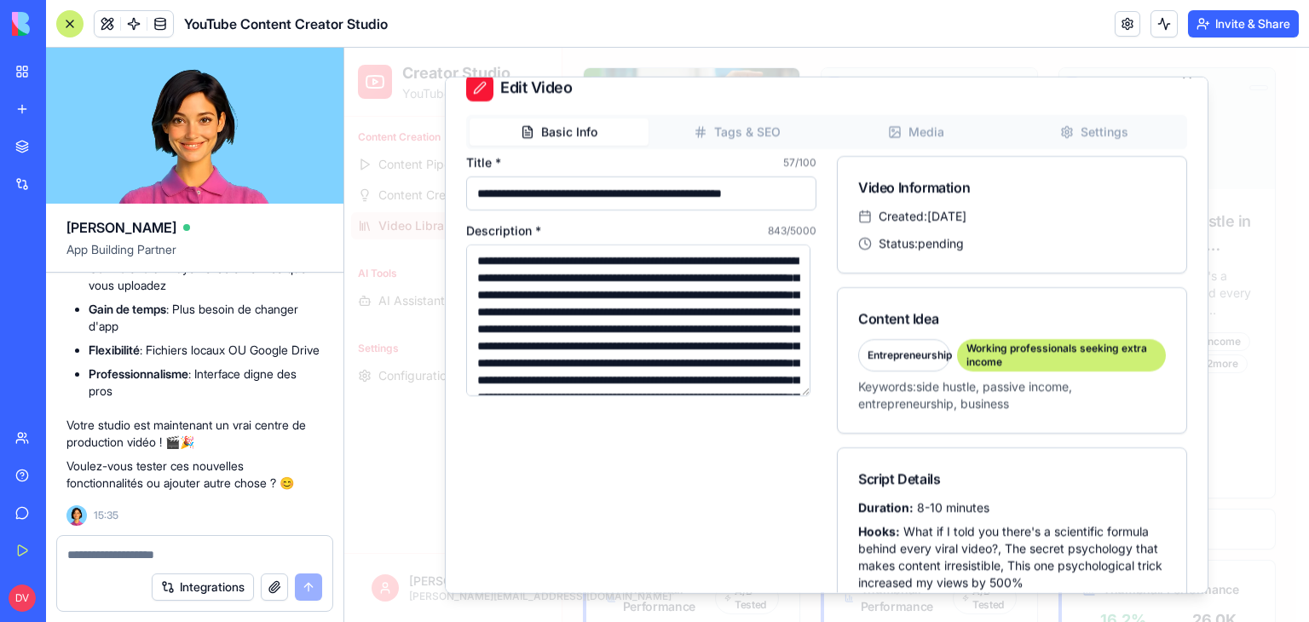
scroll to position [0, 0]
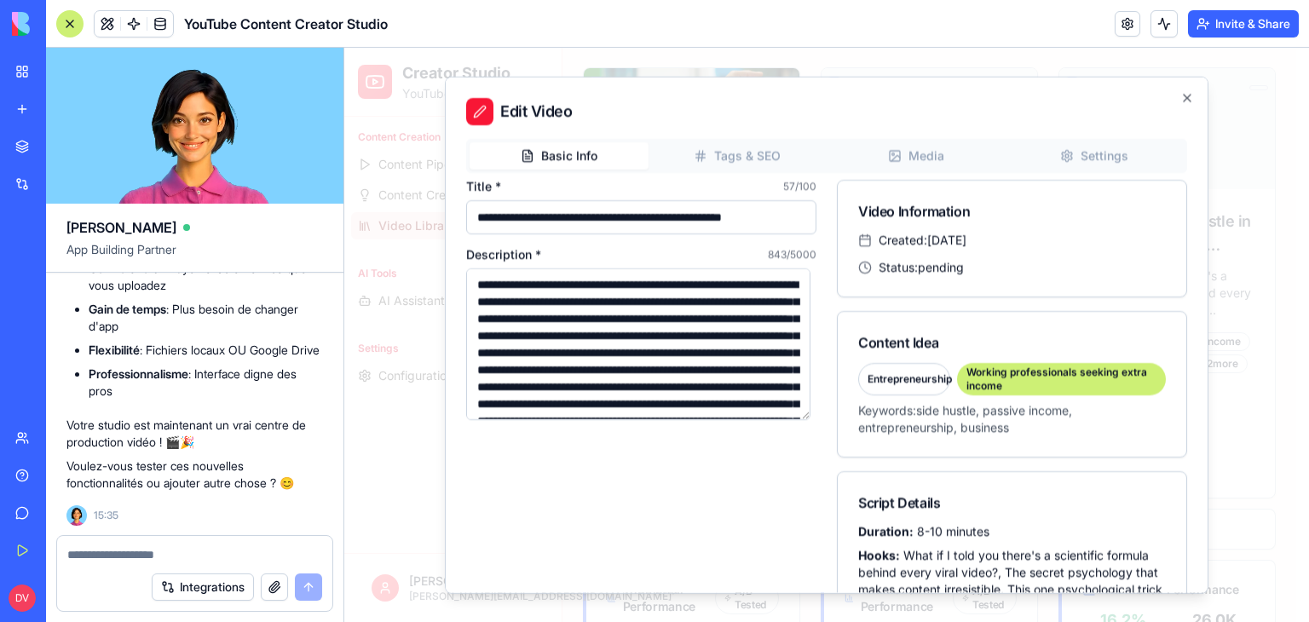
click at [937, 150] on div "**********" at bounding box center [826, 335] width 763 height 517
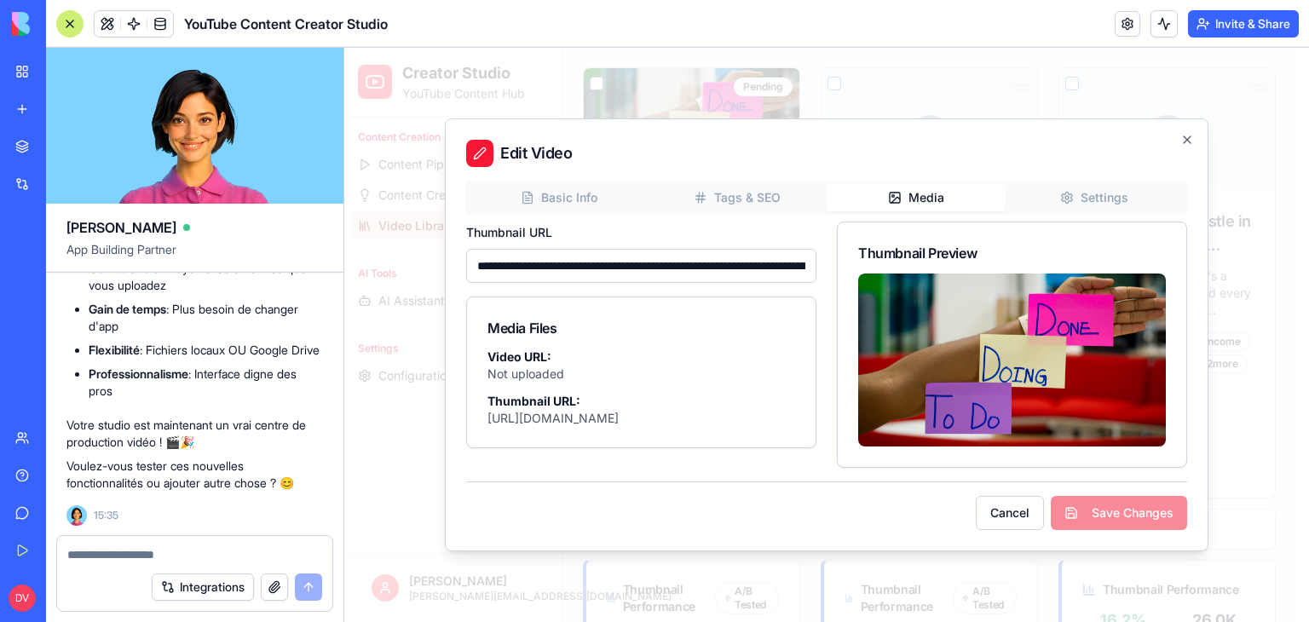
click at [755, 218] on div "**********" at bounding box center [826, 324] width 721 height 287
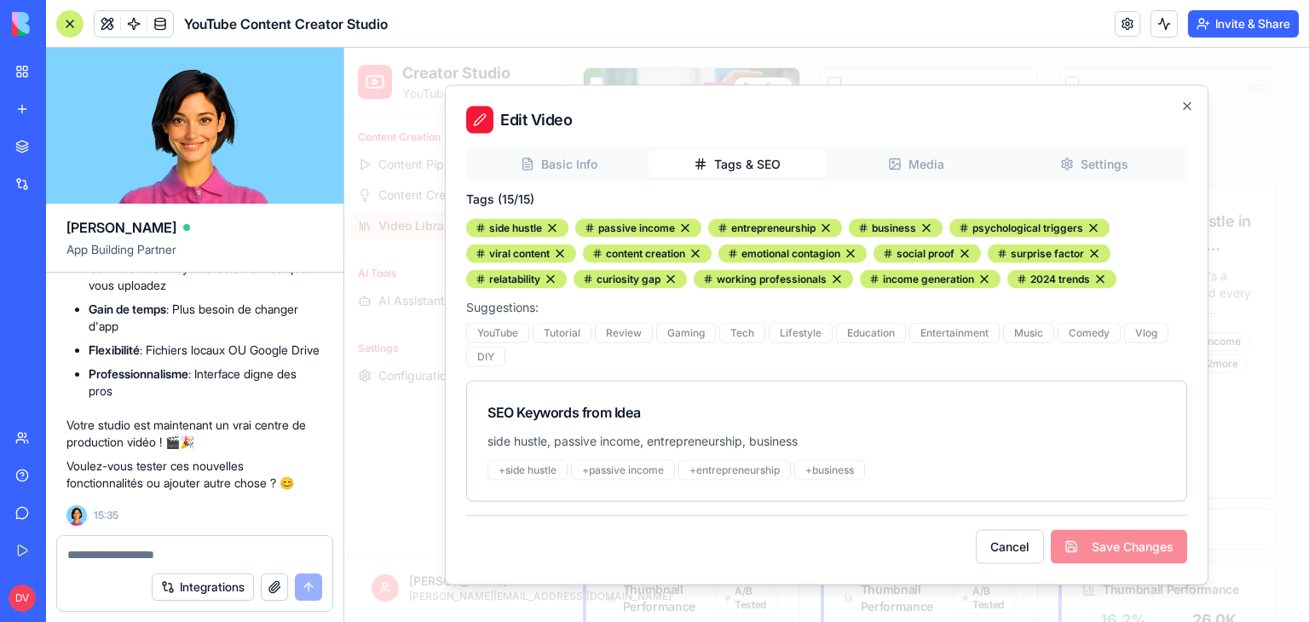
click at [767, 193] on div "Basic Info Tags & SEO Media Settings Tags ( 15 /15) side hustle passive income …" at bounding box center [826, 324] width 721 height 354
click at [1102, 169] on div "Basic Info Tags & SEO Media Settings" at bounding box center [826, 164] width 721 height 34
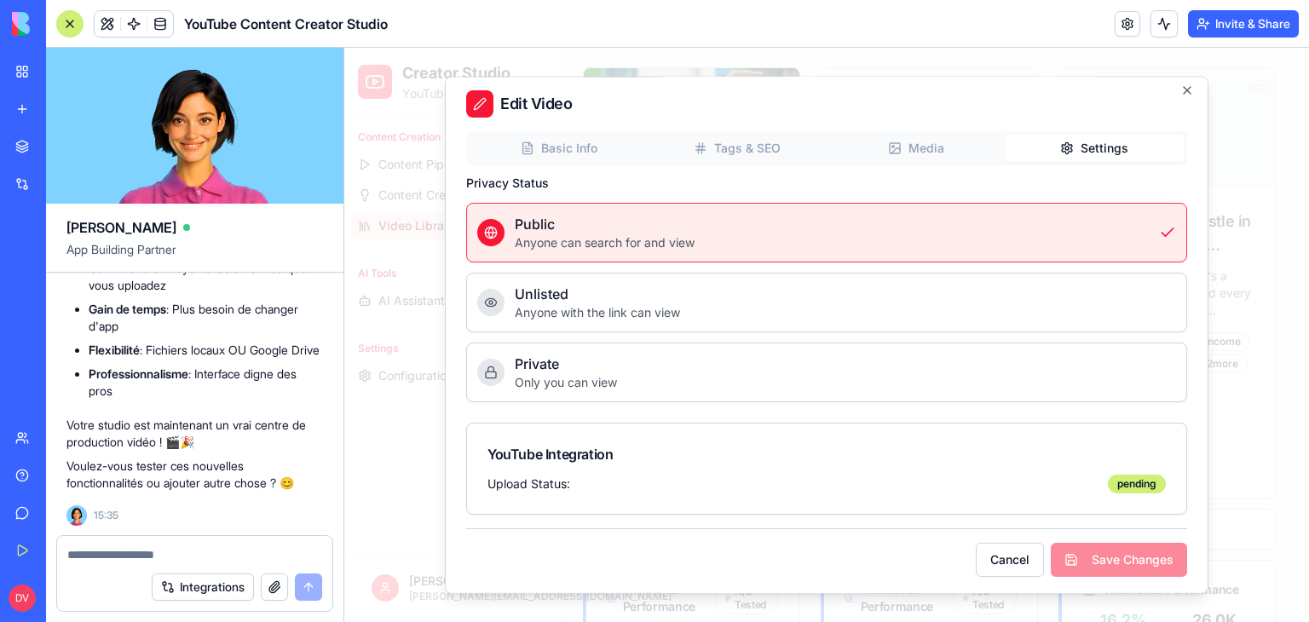
scroll to position [9, 0]
click at [636, 140] on button "Basic Info" at bounding box center [558, 146] width 179 height 27
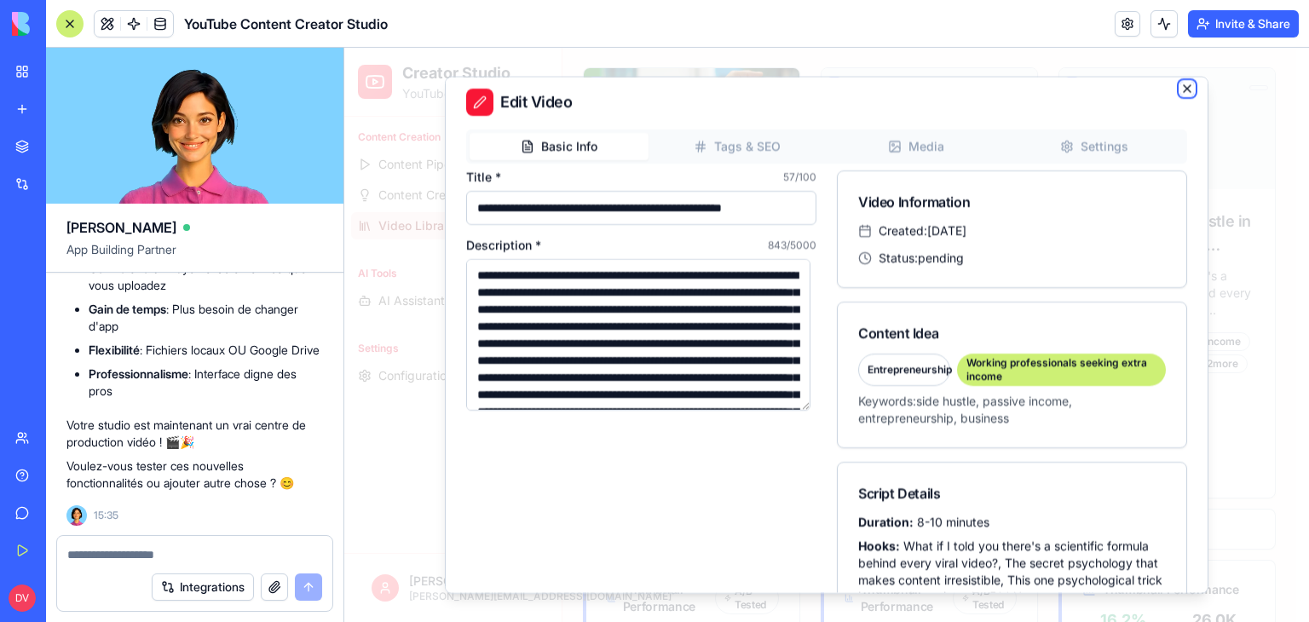
click at [1180, 86] on icon "button" at bounding box center [1187, 89] width 14 height 14
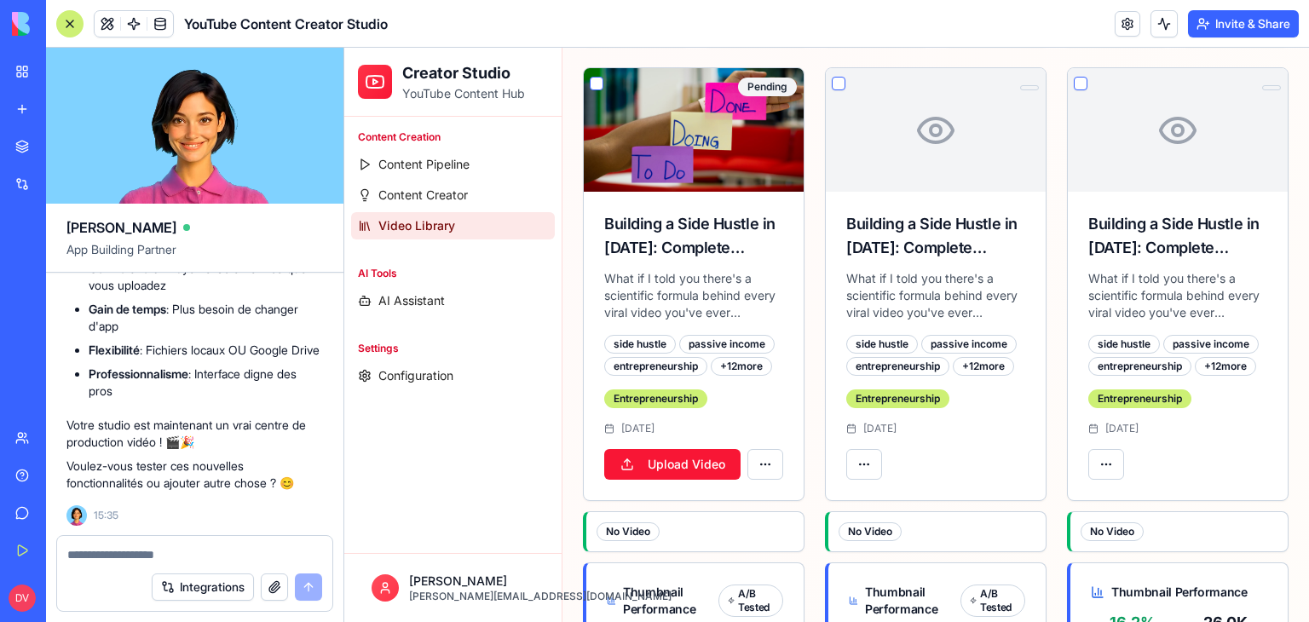
scroll to position [13845, 0]
click at [437, 193] on span "Content Creator" at bounding box center [422, 195] width 89 height 17
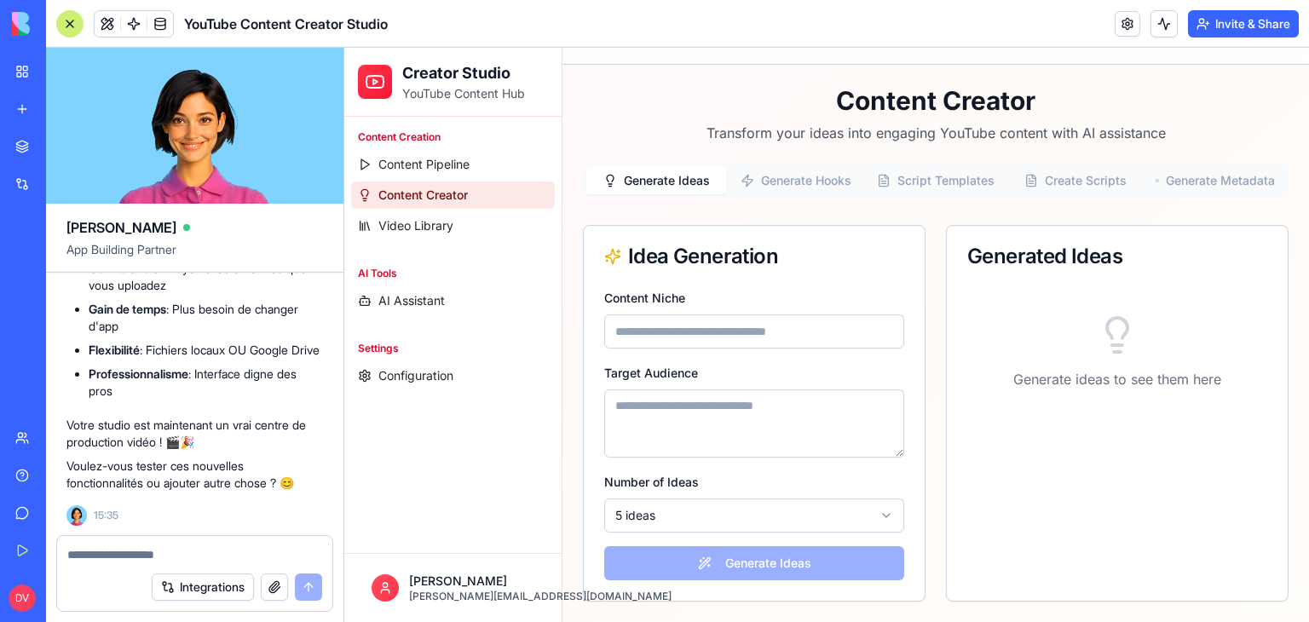
scroll to position [34, 0]
click at [769, 178] on div "Generate Ideas Generate Hooks Script Templates Create Scripts Generate Metadata…" at bounding box center [935, 383] width 705 height 438
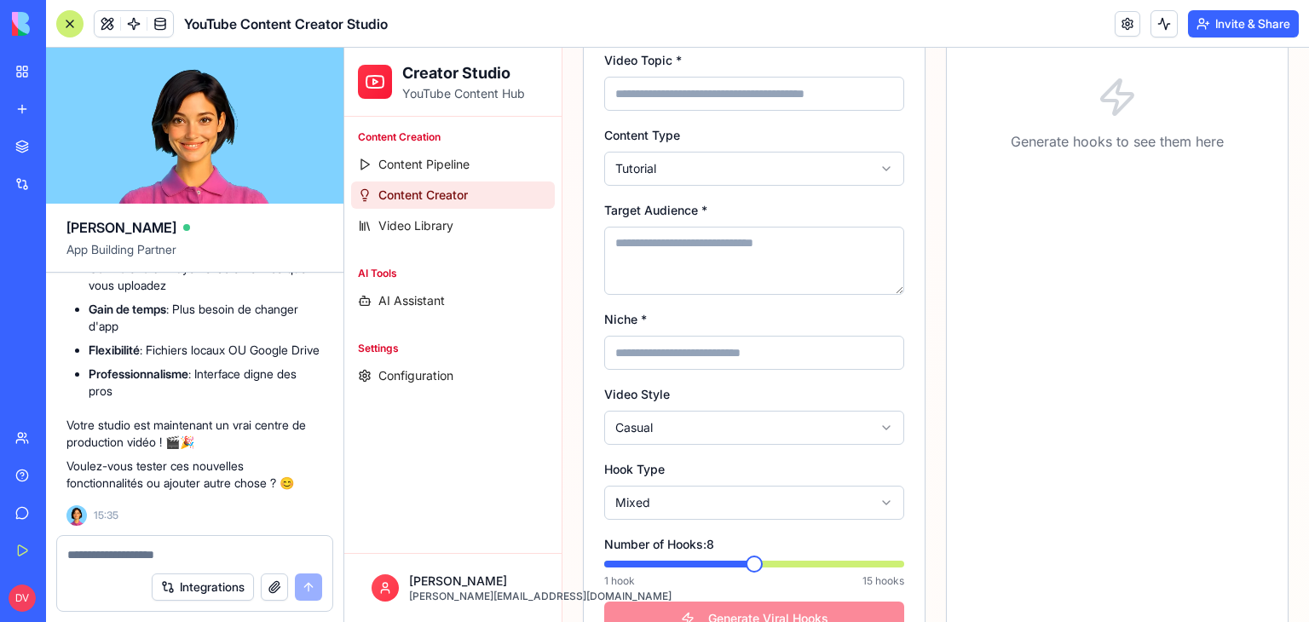
scroll to position [242, 0]
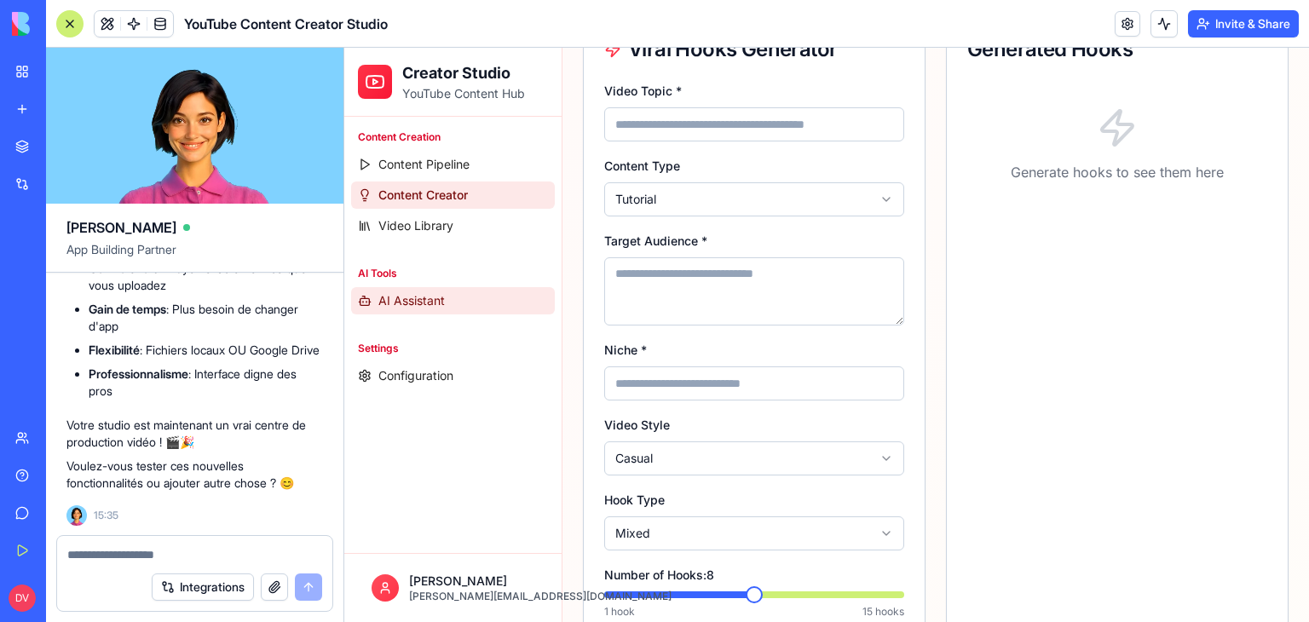
click at [434, 302] on span "AI Assistant" at bounding box center [411, 300] width 66 height 17
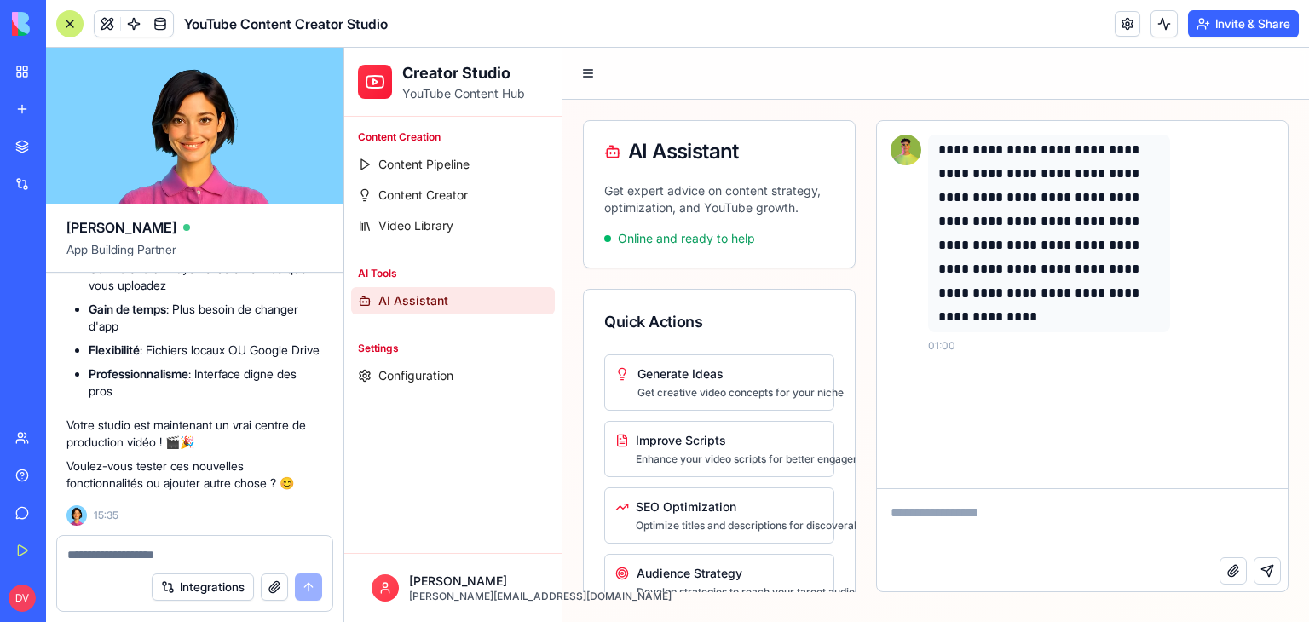
scroll to position [13760, 0]
click at [417, 206] on link "Content Creator" at bounding box center [453, 194] width 204 height 27
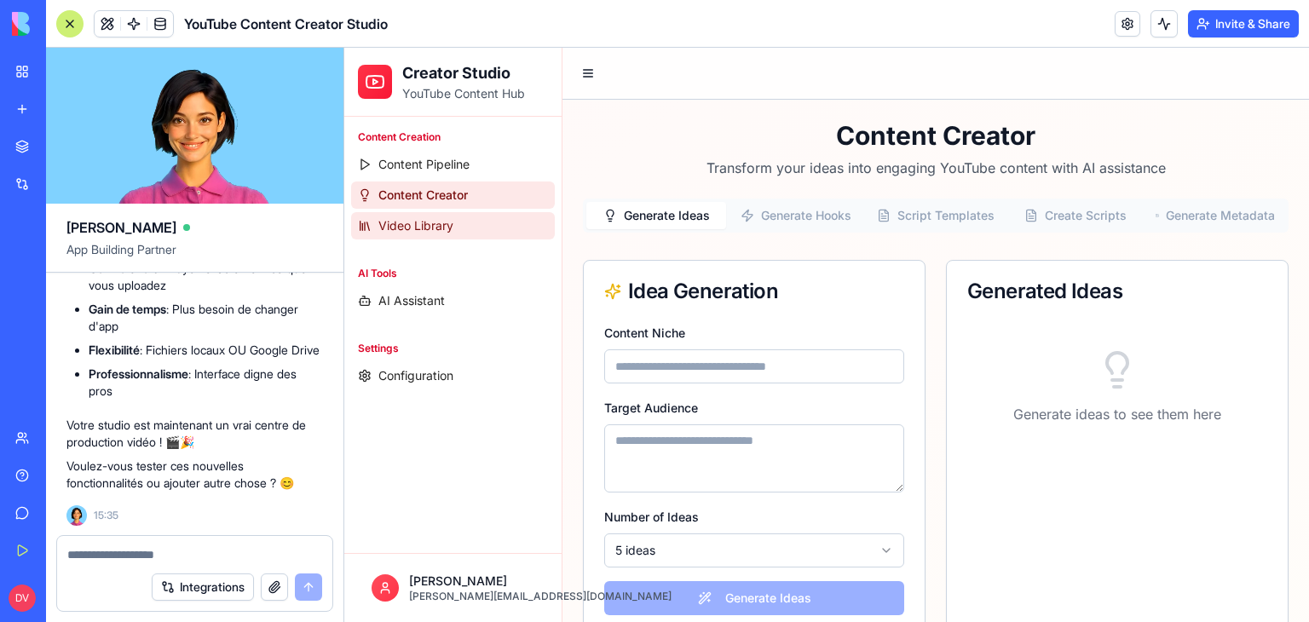
click at [437, 222] on span "Video Library" at bounding box center [415, 225] width 75 height 17
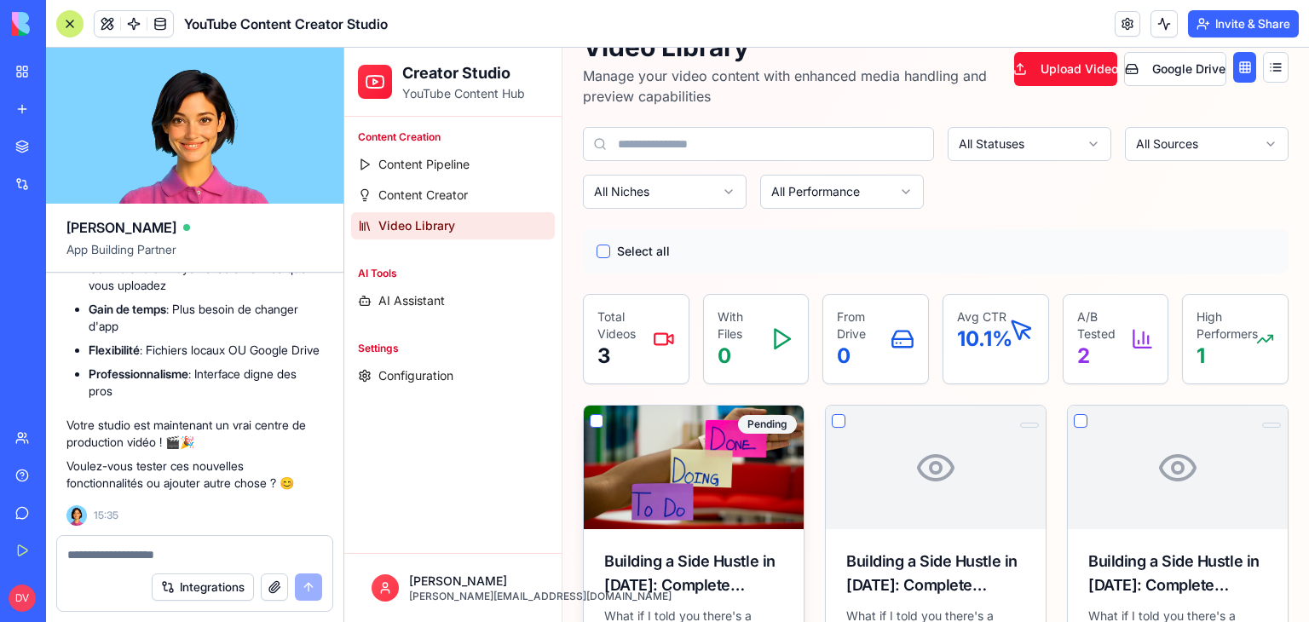
scroll to position [341, 0]
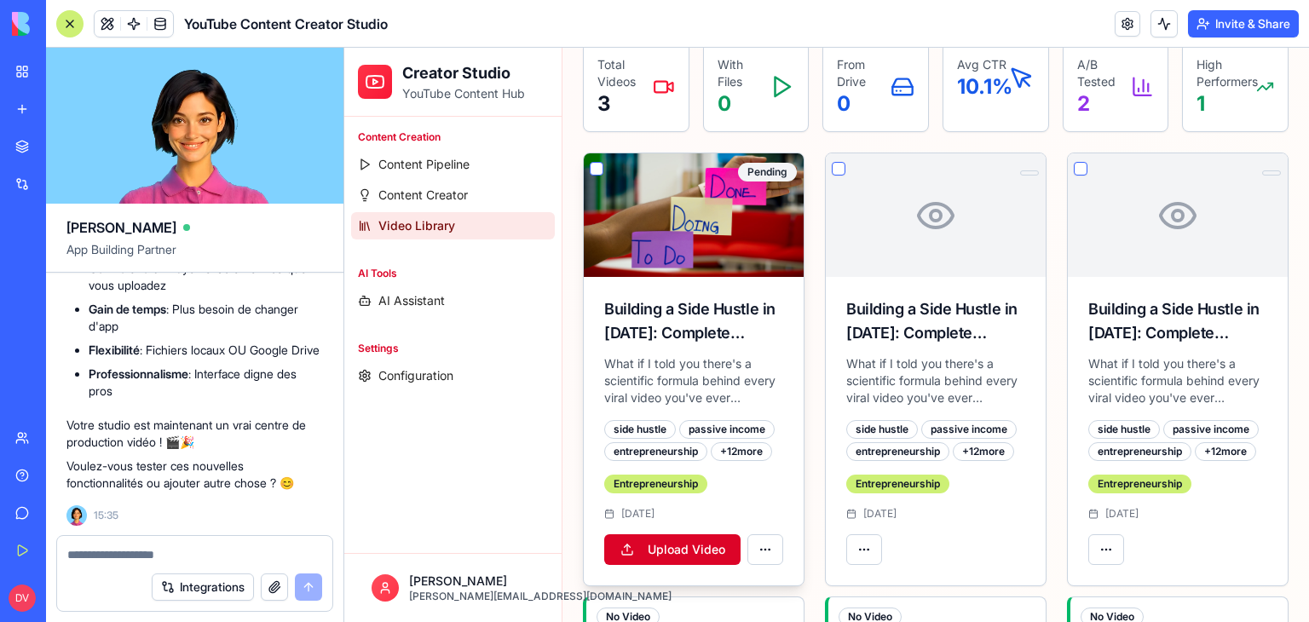
click at [671, 538] on button "Upload Video" at bounding box center [672, 549] width 136 height 31
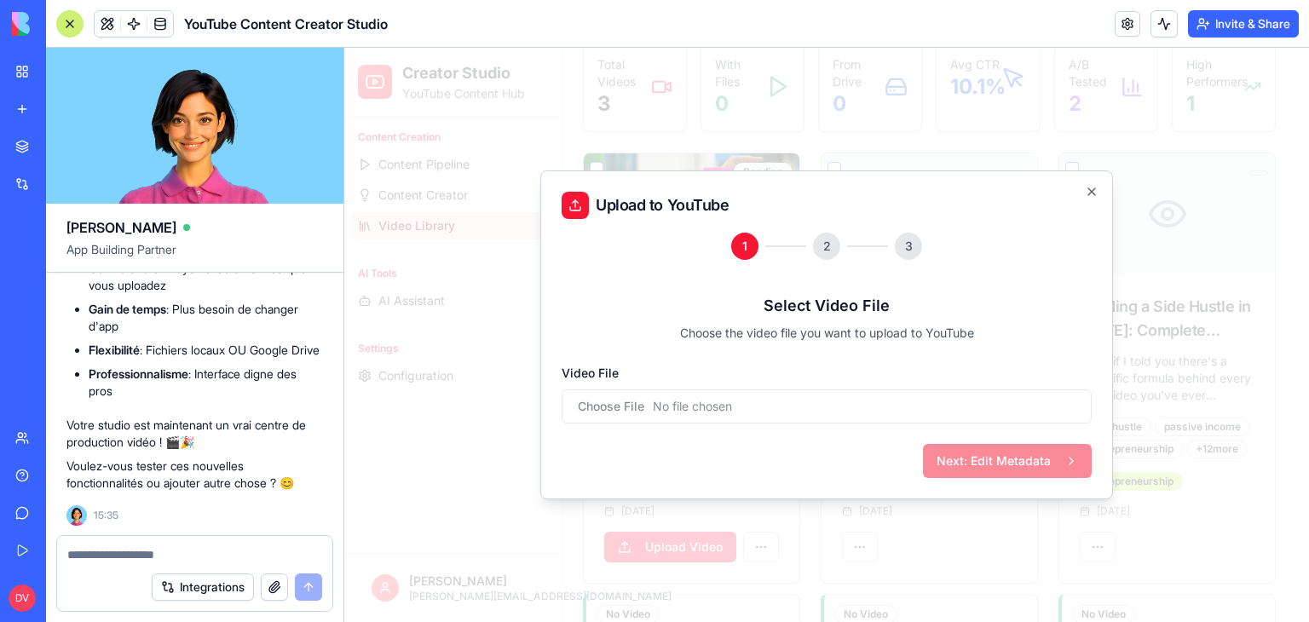
click at [723, 407] on input "Video File" at bounding box center [826, 406] width 530 height 34
click at [934, 414] on input "Video File" at bounding box center [826, 406] width 530 height 34
click at [1097, 195] on icon "button" at bounding box center [1092, 192] width 14 height 14
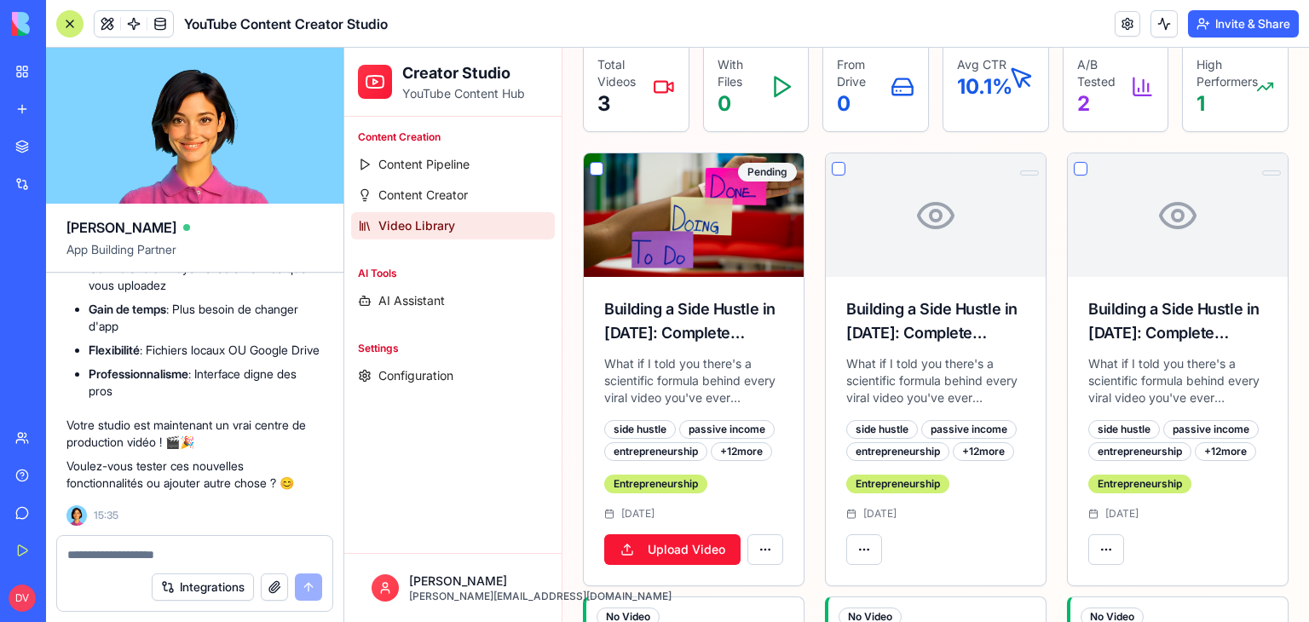
scroll to position [14101, 0]
click at [203, 544] on div at bounding box center [194, 549] width 275 height 27
click at [187, 550] on textarea at bounding box center [195, 554] width 256 height 17
click at [503, 164] on link "Content Pipeline" at bounding box center [453, 164] width 204 height 27
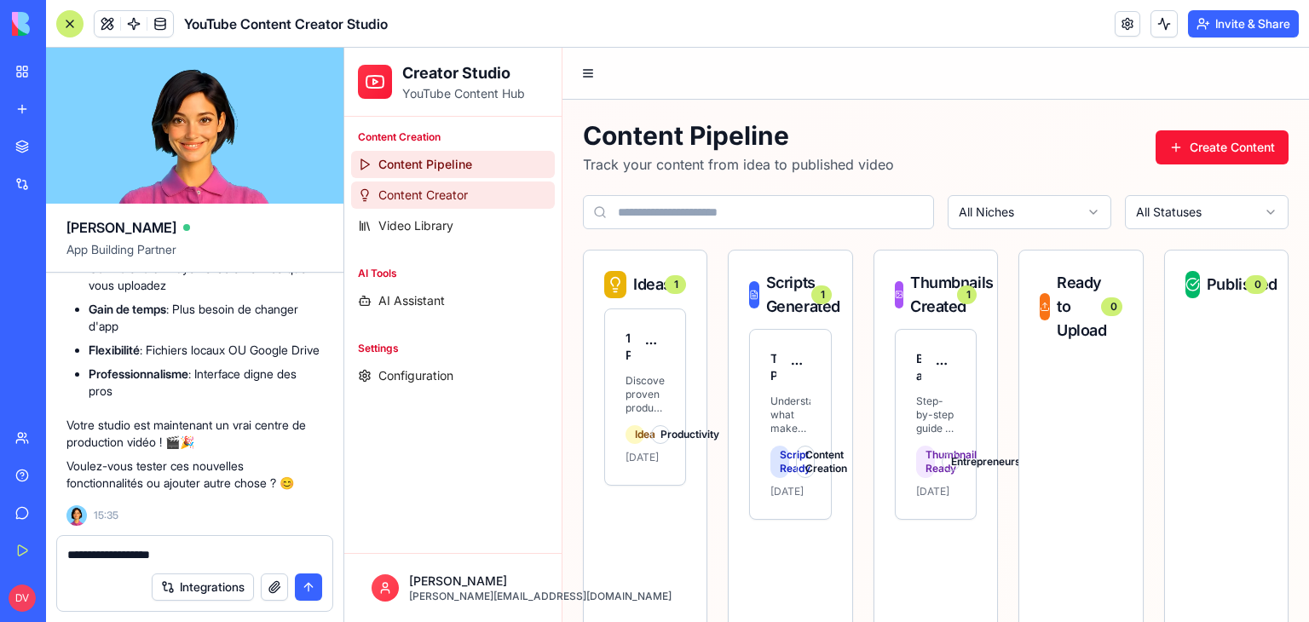
click at [442, 188] on span "Content Creator" at bounding box center [422, 195] width 89 height 17
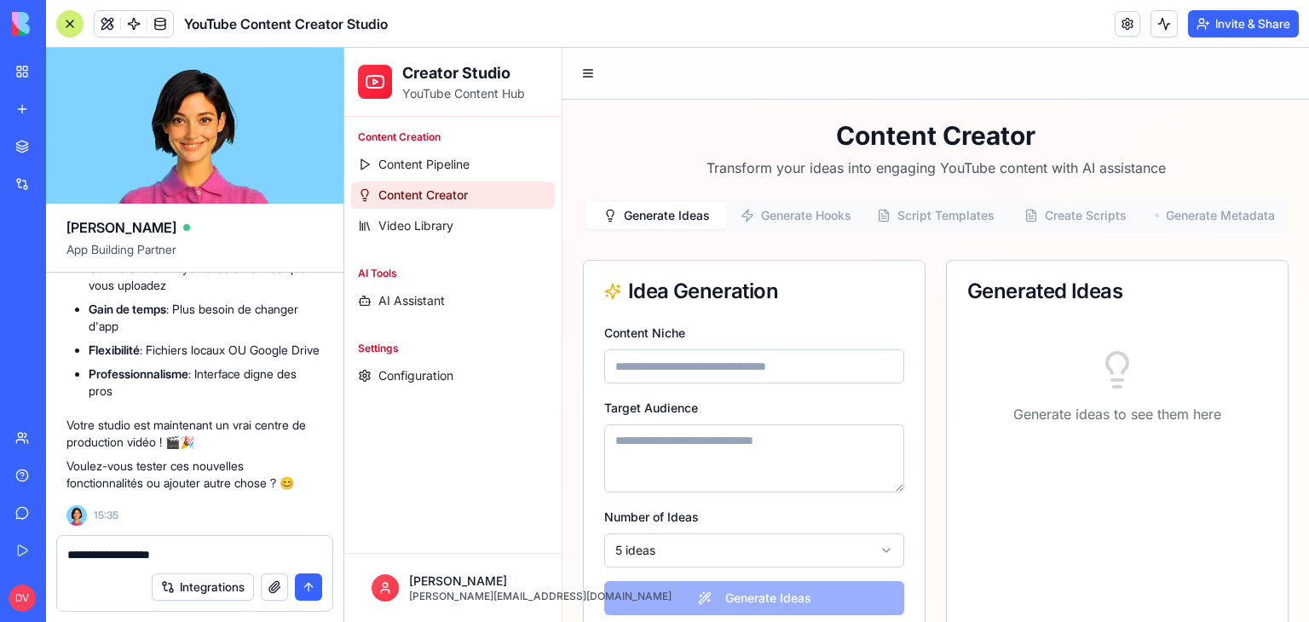
click at [804, 219] on button "Generate Hooks" at bounding box center [796, 215] width 140 height 27
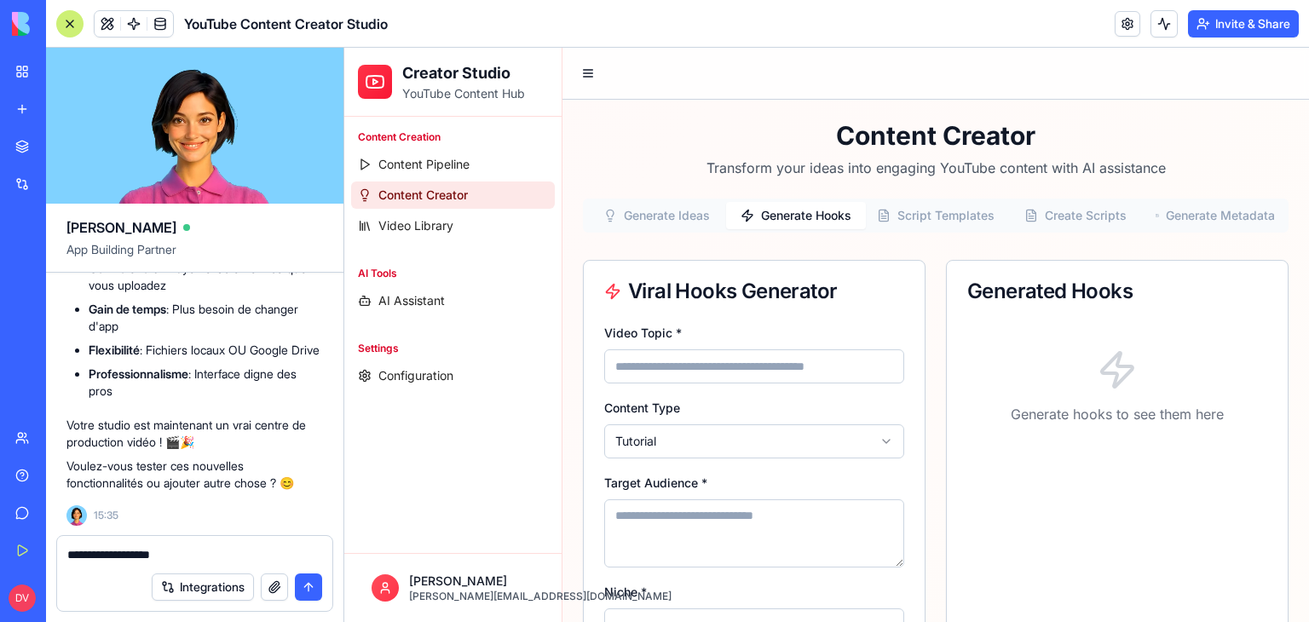
click at [685, 213] on button "Generate Ideas" at bounding box center [656, 215] width 140 height 27
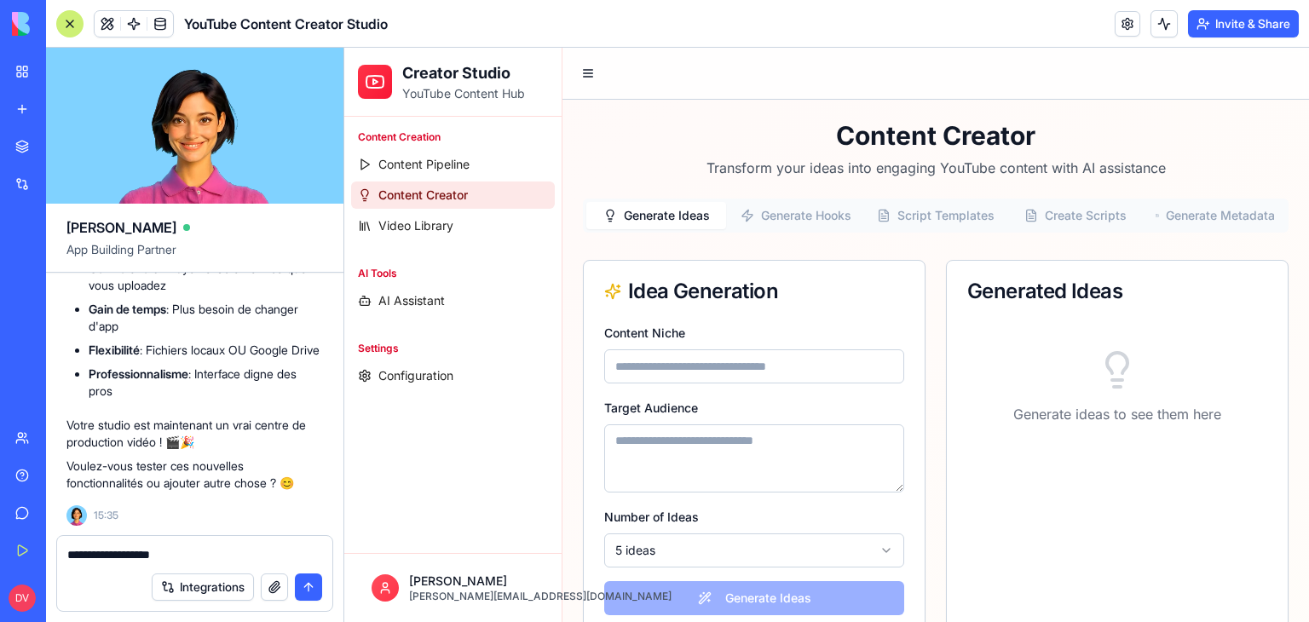
click at [961, 214] on button "Script Templates" at bounding box center [936, 215] width 140 height 27
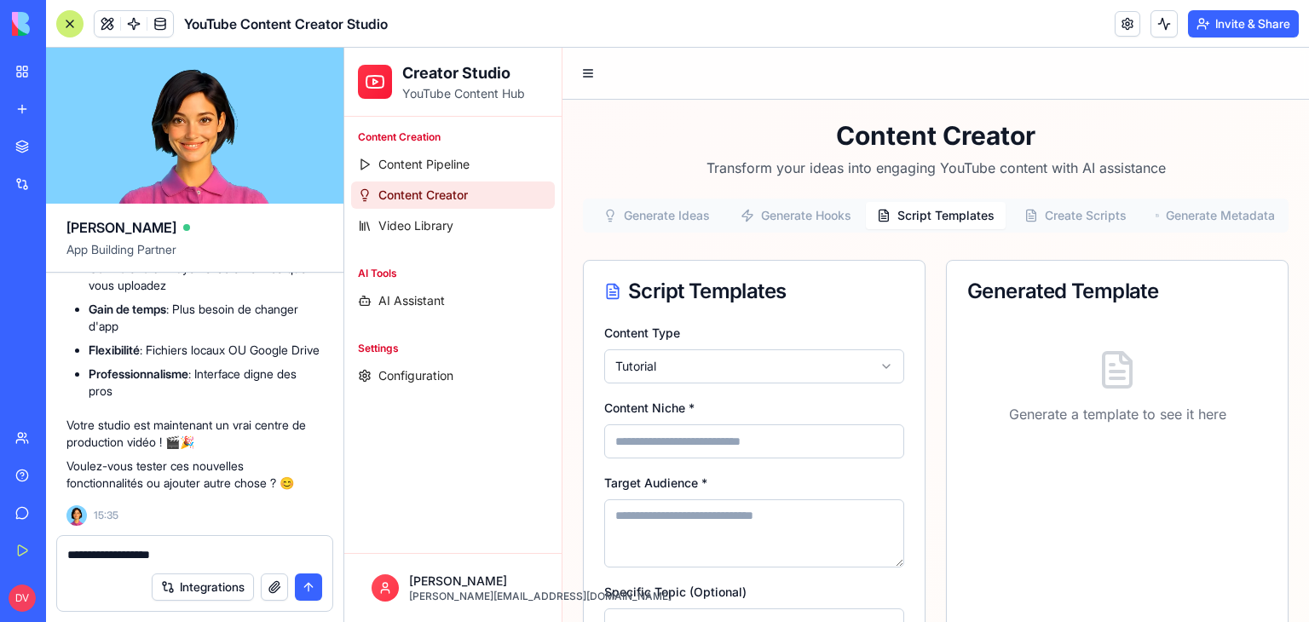
click at [704, 214] on button "Generate Ideas" at bounding box center [656, 215] width 140 height 27
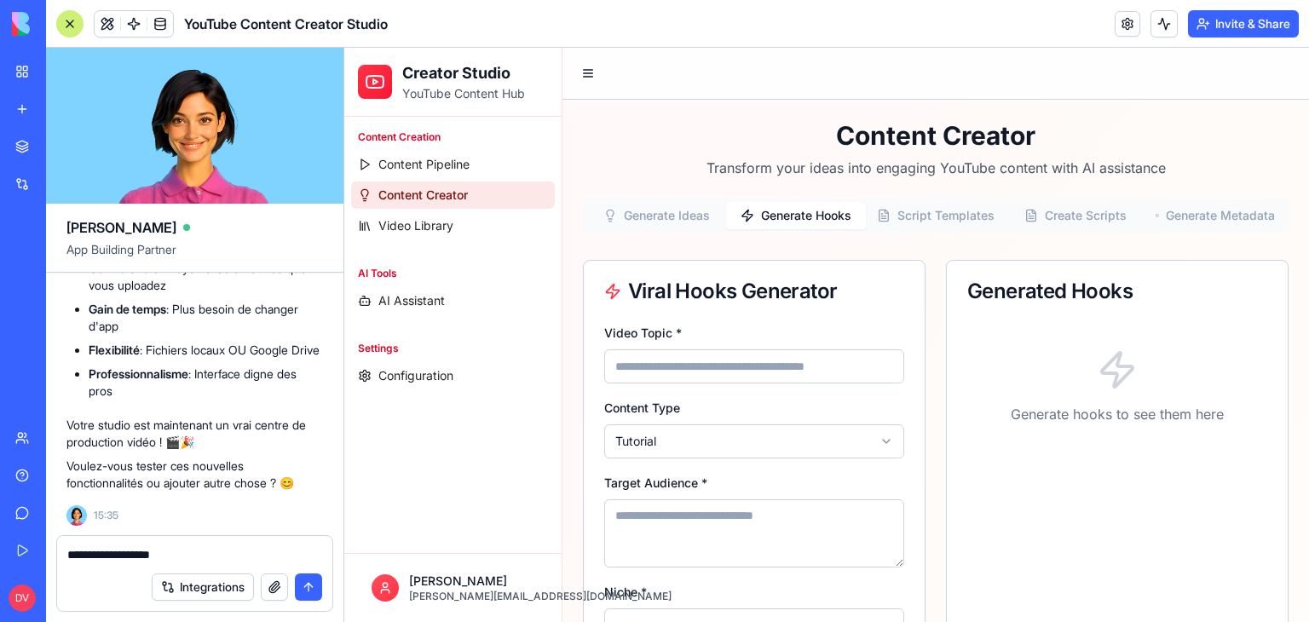
click at [811, 216] on button "Generate Hooks" at bounding box center [796, 215] width 140 height 27
click at [930, 219] on button "Script Templates" at bounding box center [936, 215] width 140 height 27
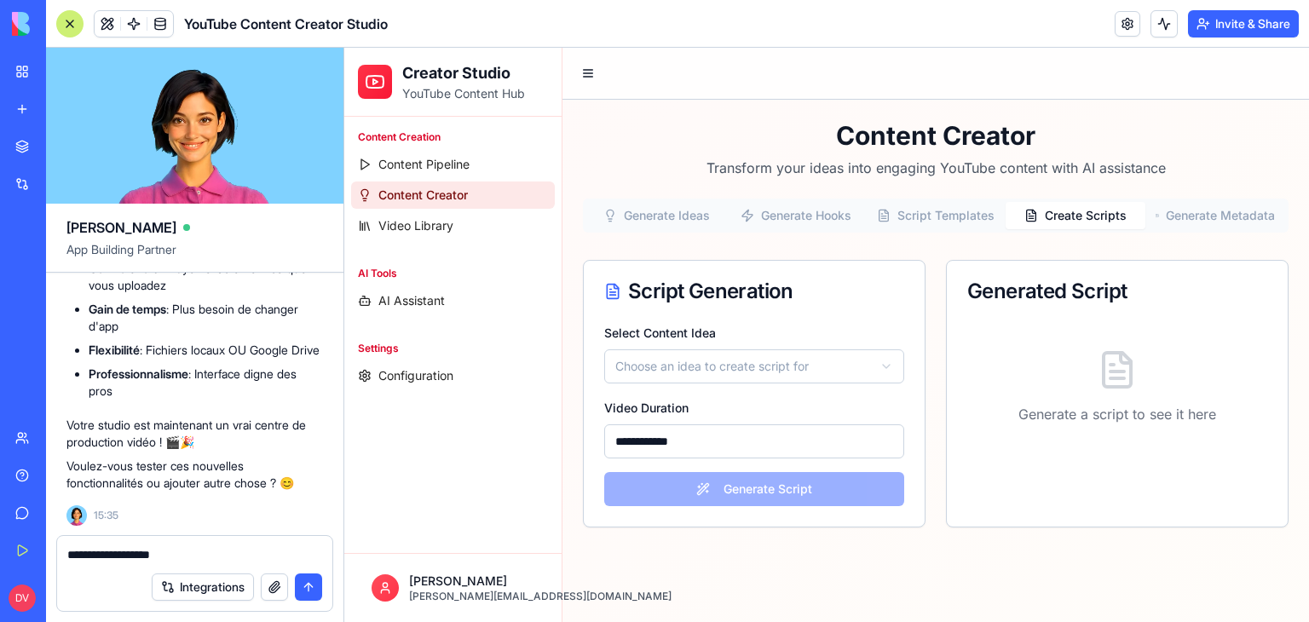
click at [1062, 219] on button "Create Scripts" at bounding box center [1075, 215] width 140 height 27
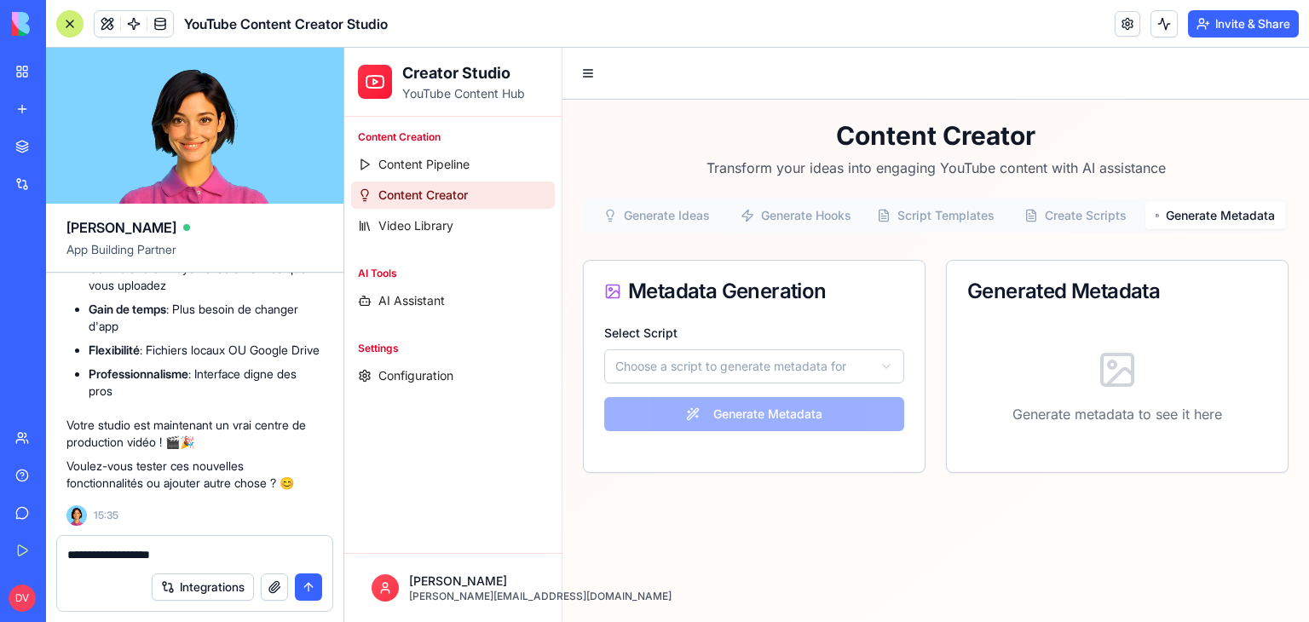
click at [1217, 216] on button "Generate Metadata" at bounding box center [1215, 215] width 140 height 27
click at [202, 546] on textarea "**********" at bounding box center [195, 554] width 256 height 17
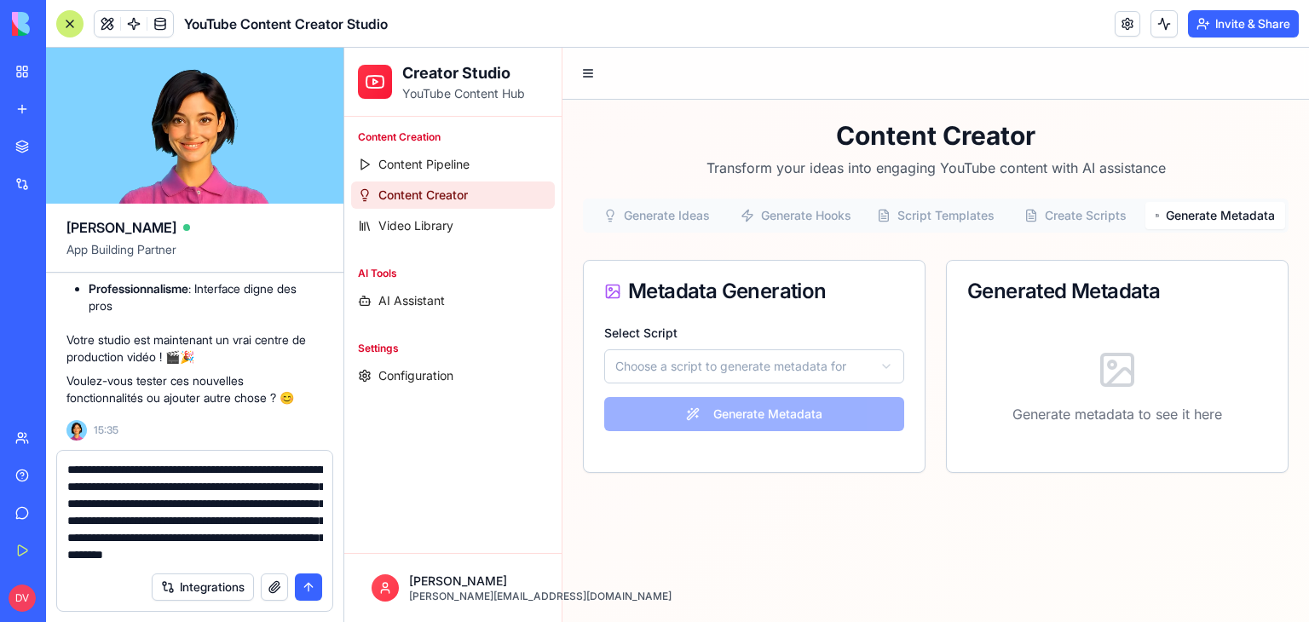
scroll to position [32, 0]
type textarea "**********"
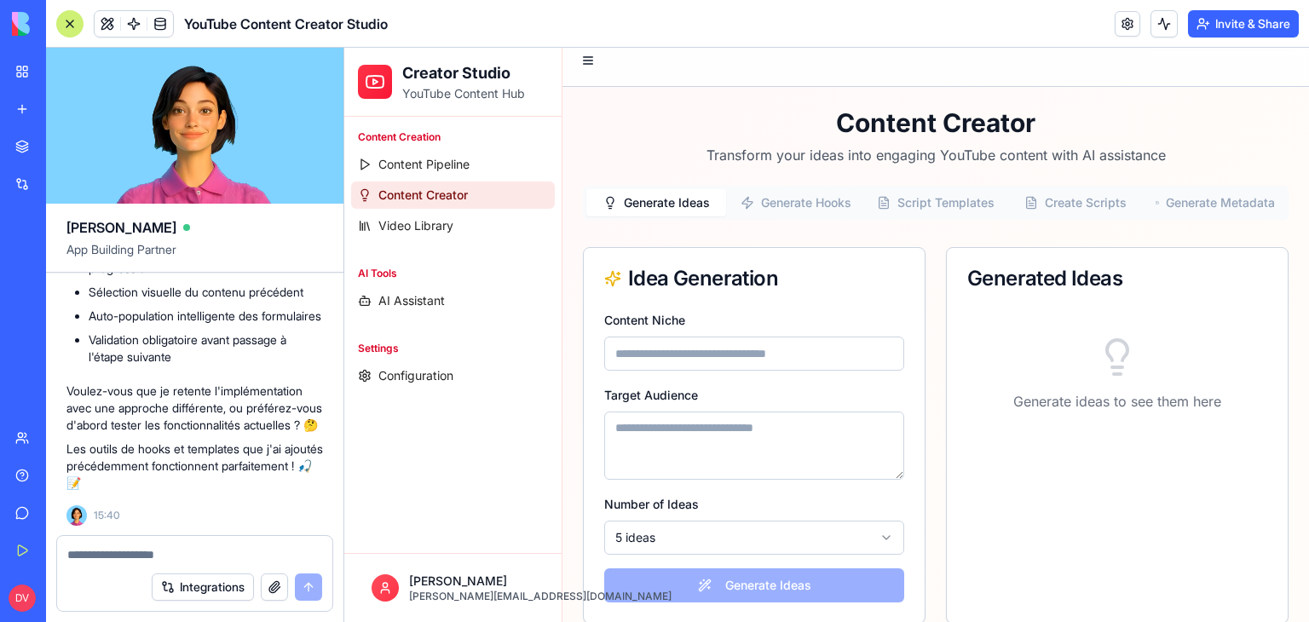
scroll to position [34, 0]
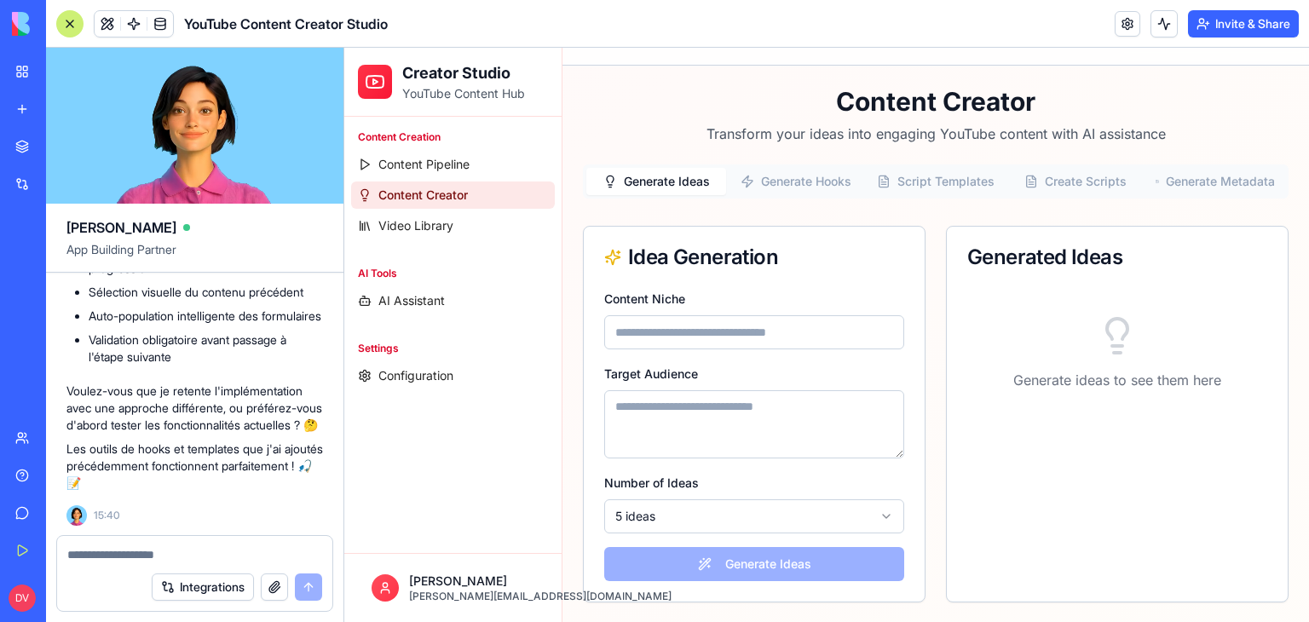
click at [784, 338] on input "Content Niche" at bounding box center [754, 332] width 300 height 34
type input "**********"
click at [716, 408] on textarea "Target Audience" at bounding box center [754, 424] width 300 height 68
paste textarea "**********"
type textarea "**********"
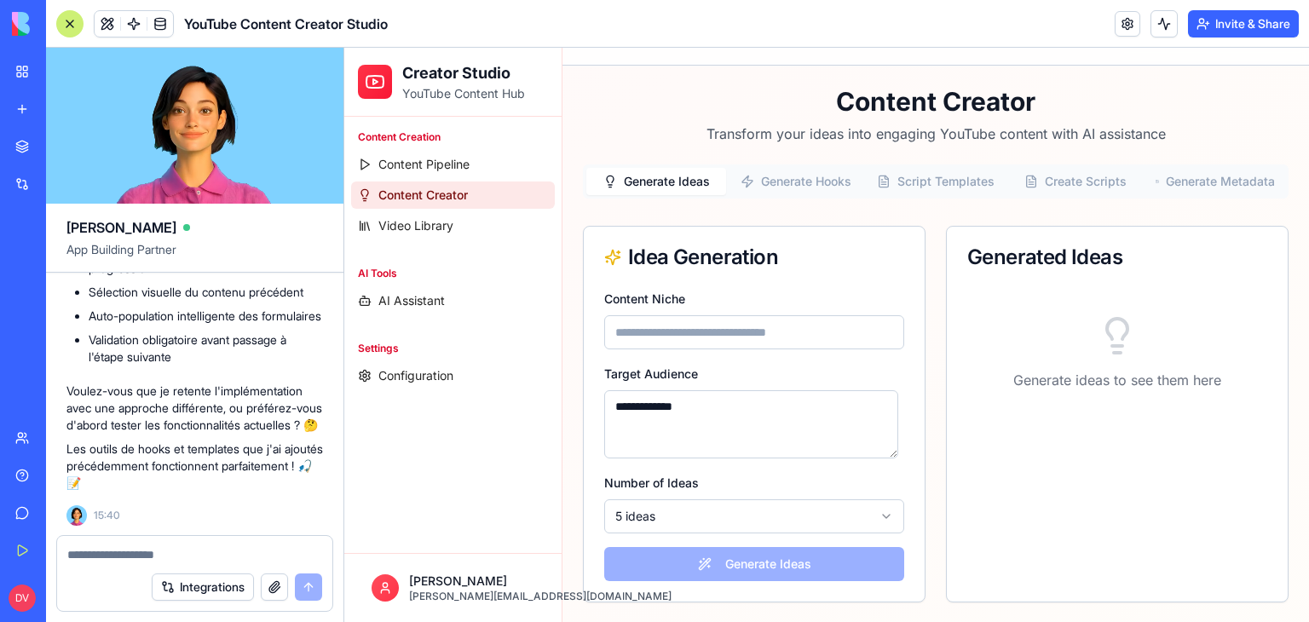
click at [702, 335] on input "Content Niche" at bounding box center [754, 332] width 300 height 34
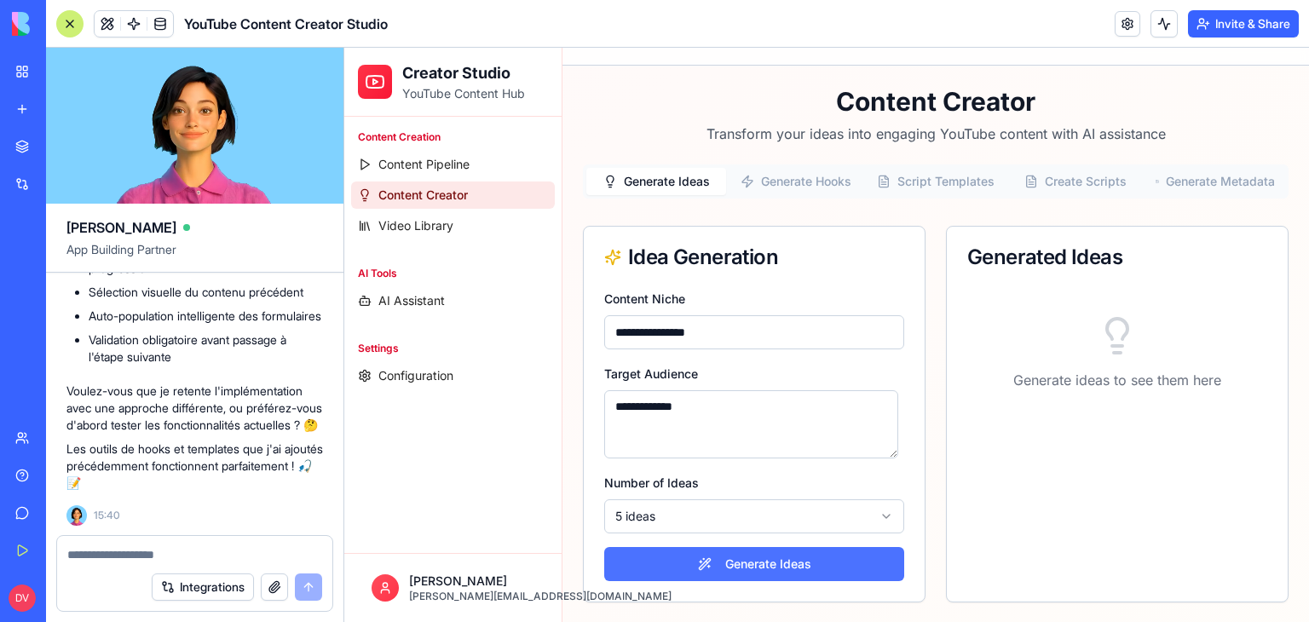
type input "**********"
click at [728, 553] on button "Generate Ideas" at bounding box center [754, 564] width 300 height 34
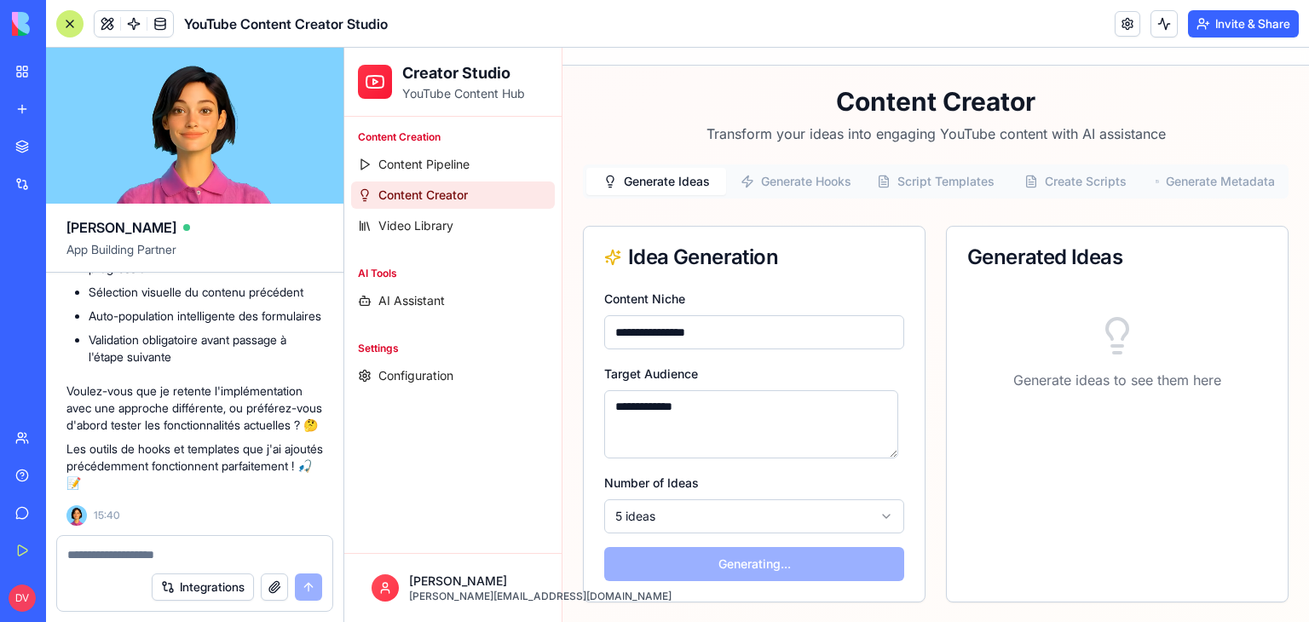
scroll to position [15068, 0]
click at [775, 186] on button "Generate Hooks" at bounding box center [796, 181] width 140 height 27
click at [654, 181] on button "Generate Ideas" at bounding box center [656, 181] width 140 height 27
click at [721, 439] on textarea "Target Audience" at bounding box center [754, 424] width 300 height 68
click at [170, 552] on textarea at bounding box center [195, 554] width 256 height 17
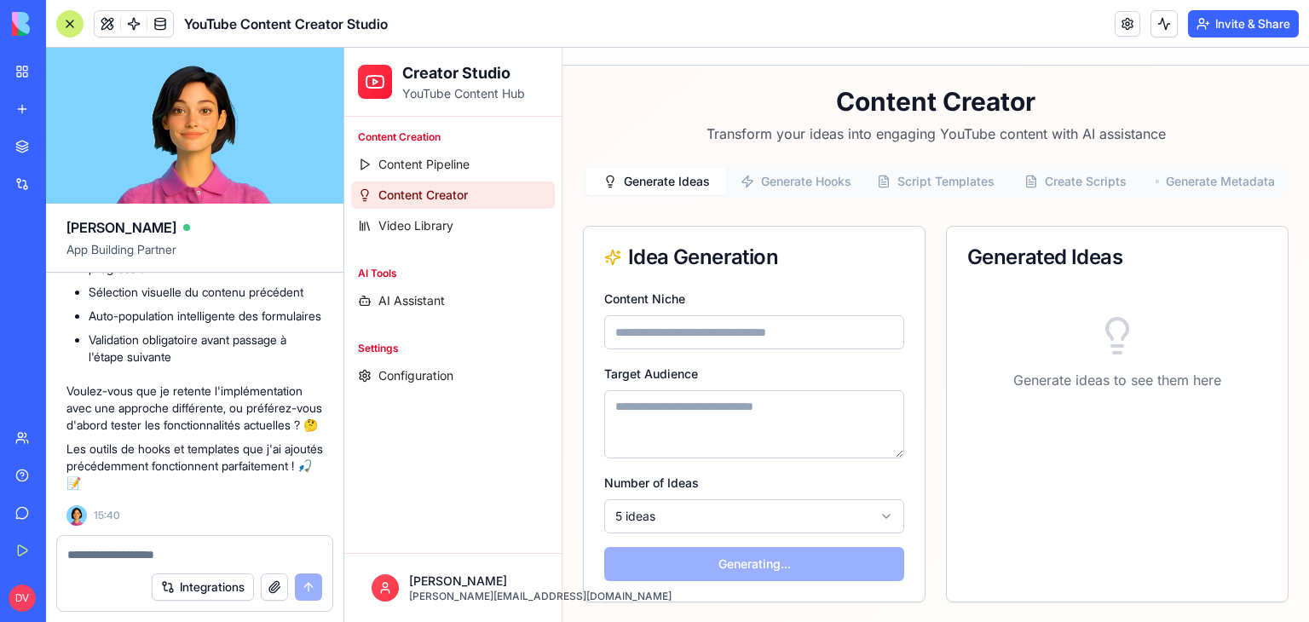
scroll to position [15239, 0]
click at [202, 589] on button "Integrations" at bounding box center [203, 586] width 102 height 27
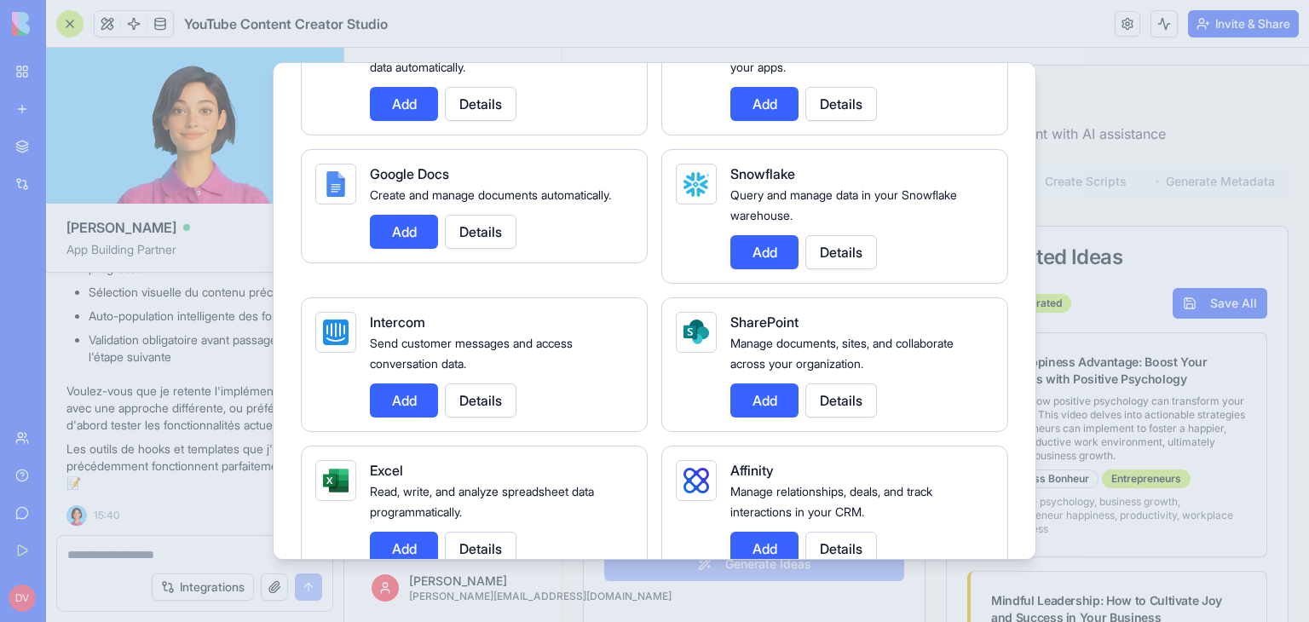
scroll to position [1278, 0]
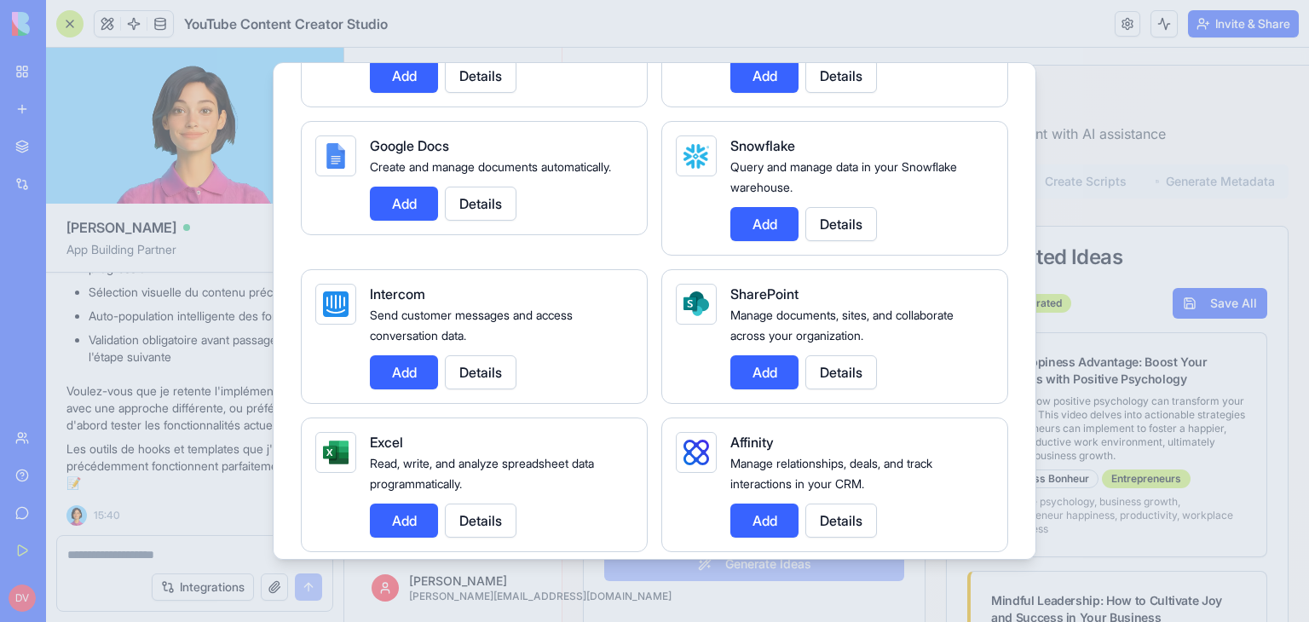
click at [1074, 95] on div at bounding box center [654, 311] width 1309 height 622
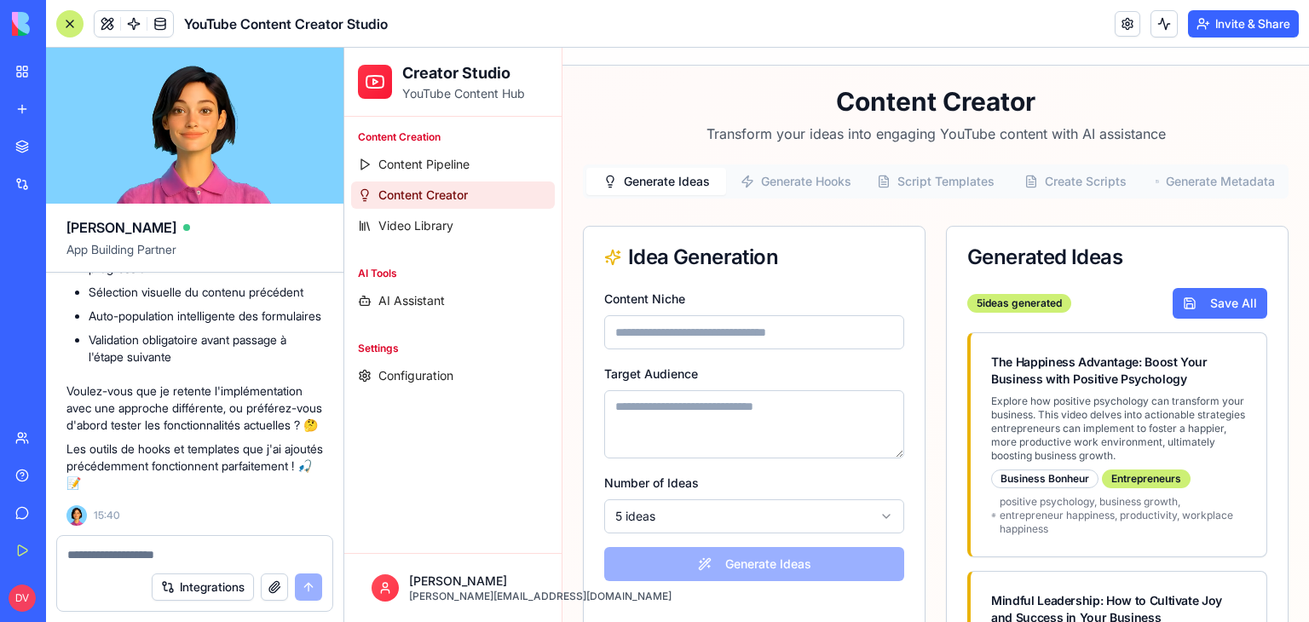
click at [1207, 298] on button "Save All" at bounding box center [1219, 303] width 95 height 31
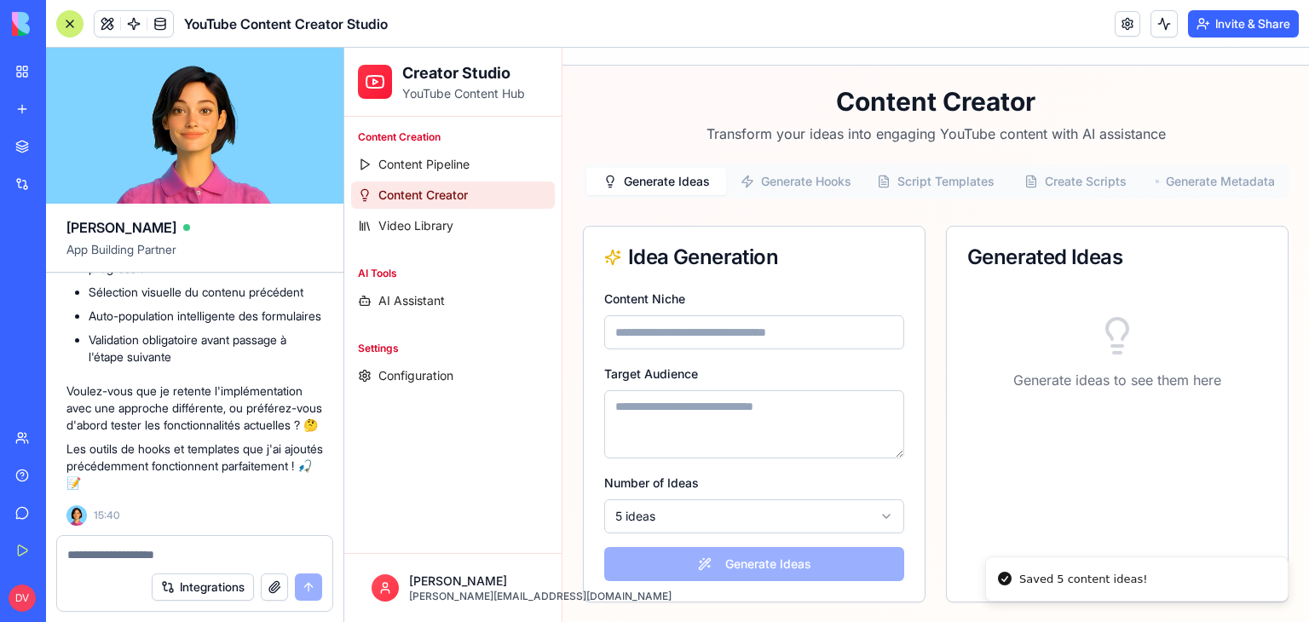
scroll to position [112, 0]
click at [768, 185] on div "Generate Ideas Generate Hooks Script Templates Create Scripts Generate Metadata…" at bounding box center [935, 383] width 705 height 438
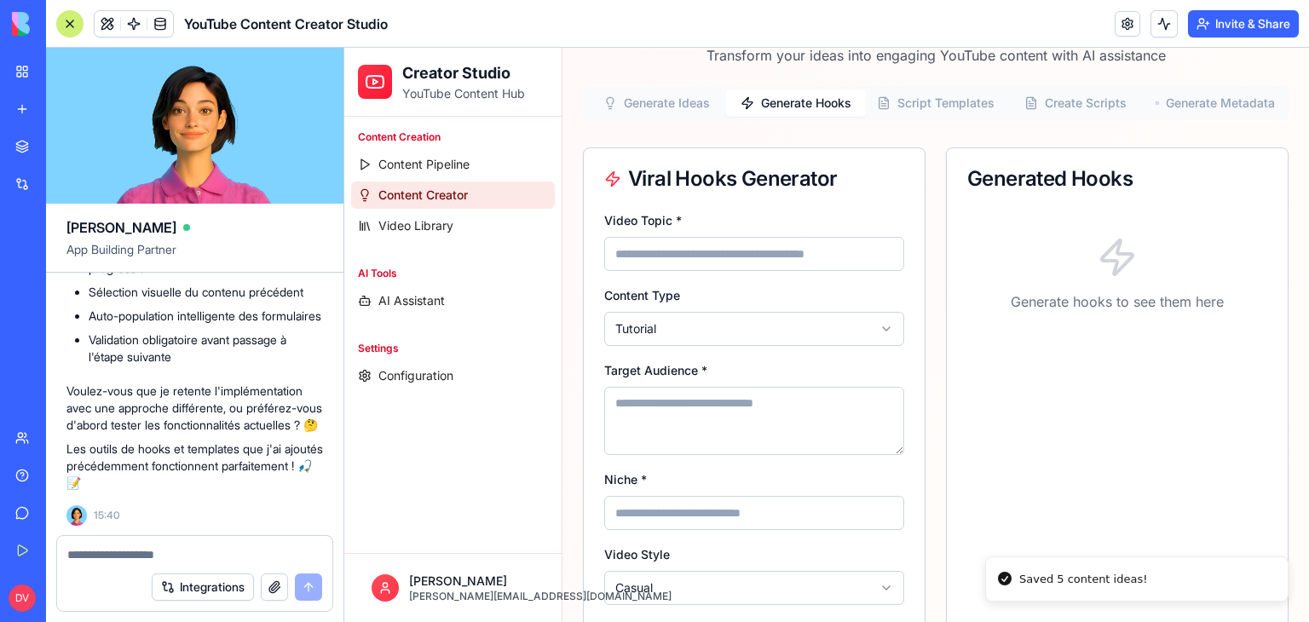
click at [727, 247] on input "Video Topic *" at bounding box center [754, 254] width 300 height 34
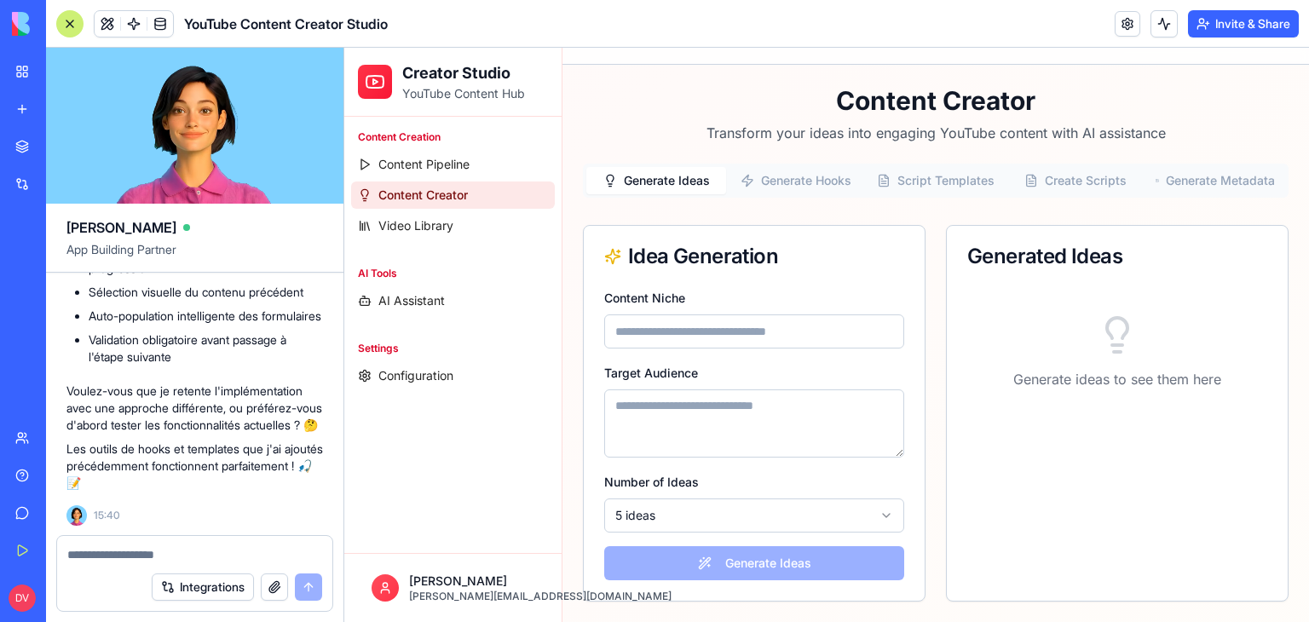
scroll to position [34, 0]
click at [678, 106] on div "Content Creator Transform your ideas into engaging YouTube content with AI assi…" at bounding box center [935, 344] width 705 height 516
click at [197, 556] on textarea at bounding box center [195, 554] width 256 height 17
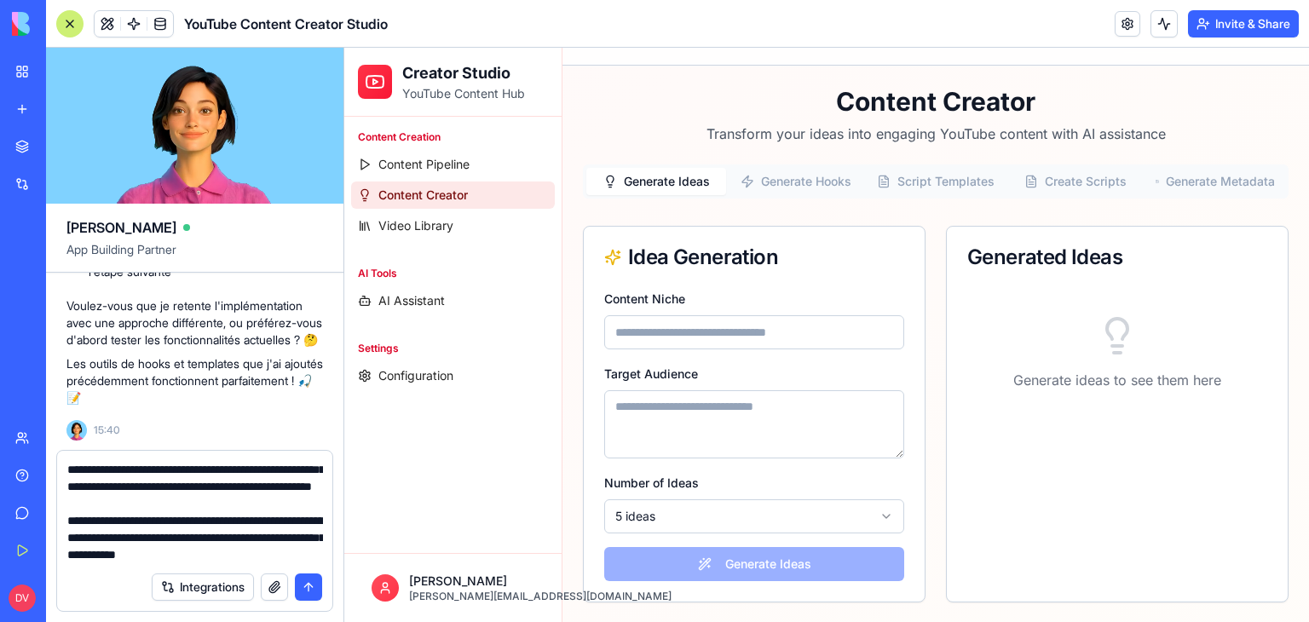
scroll to position [49, 0]
type textarea "**********"
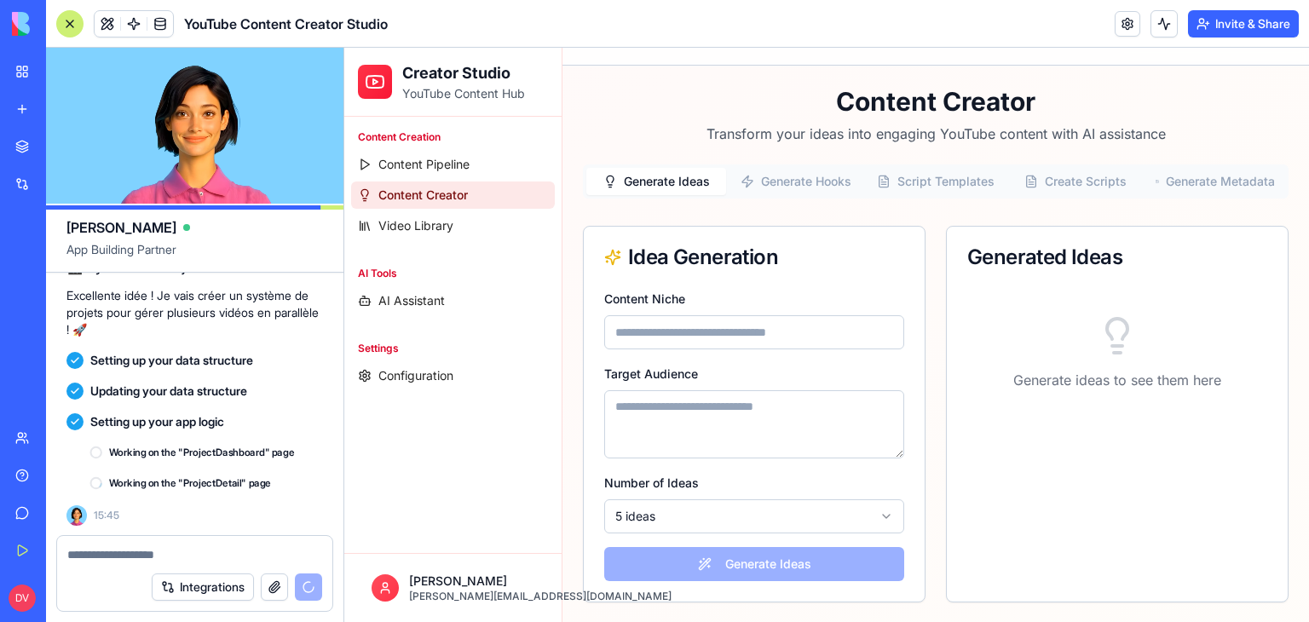
scroll to position [15740, 0]
